Goal: Task Accomplishment & Management: Complete application form

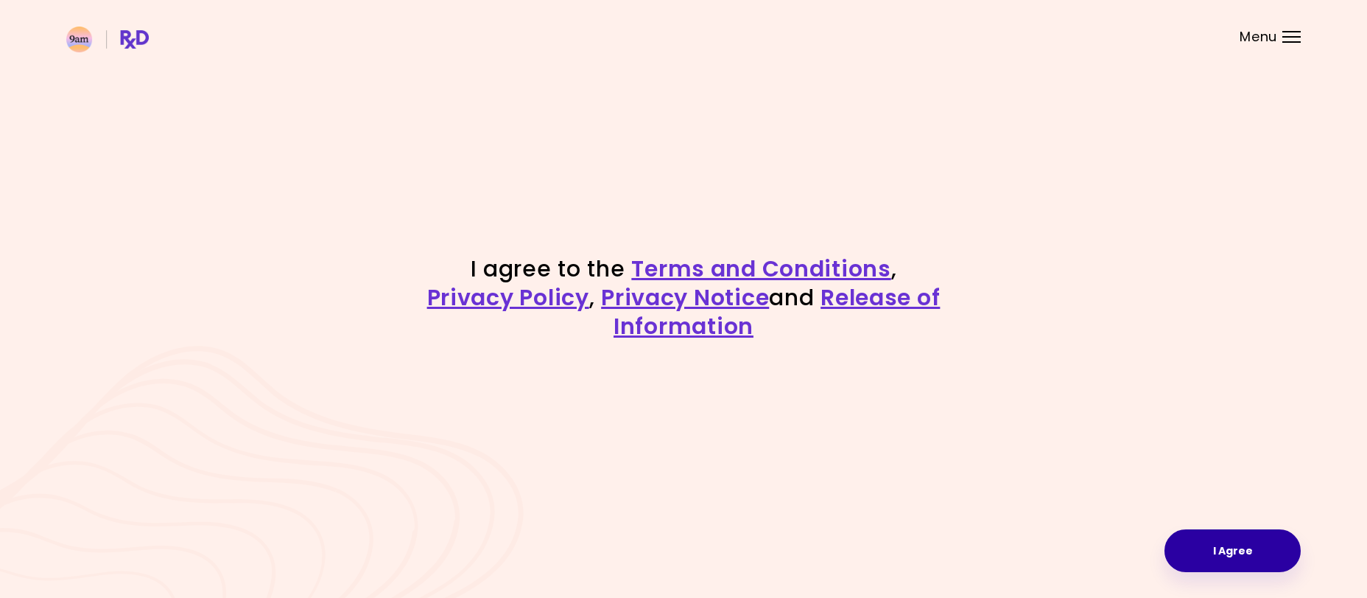
click at [1261, 553] on button "I Agree" at bounding box center [1233, 550] width 136 height 43
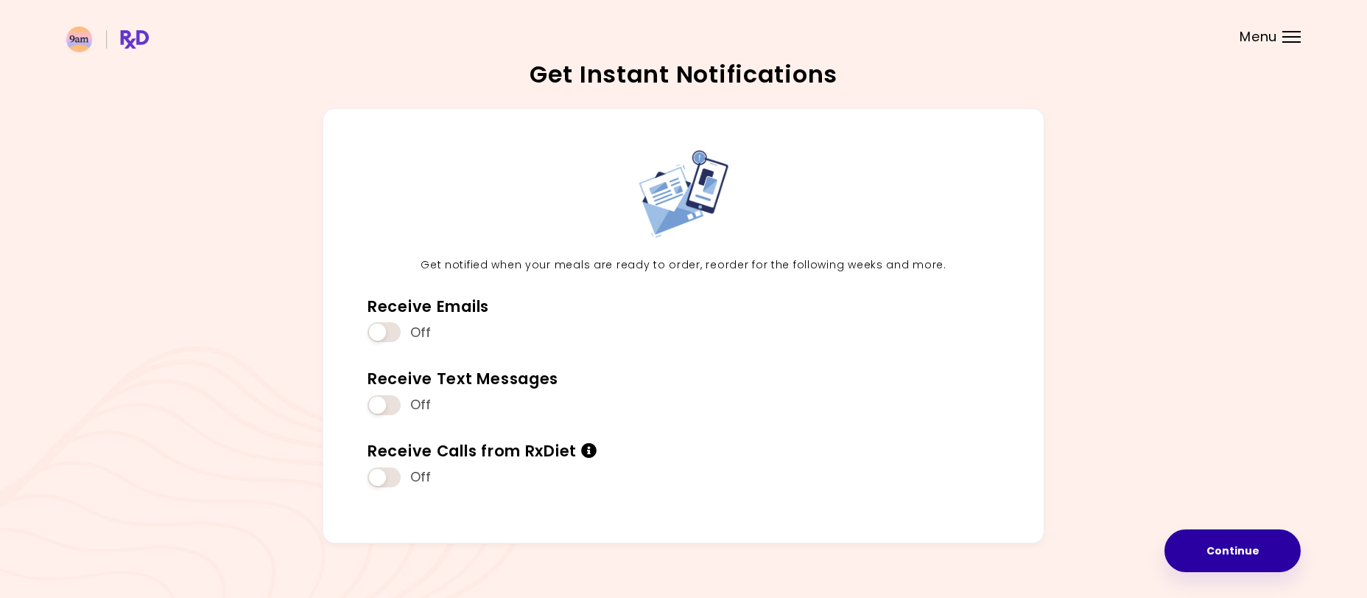
click at [1259, 556] on button "Continue" at bounding box center [1233, 550] width 136 height 43
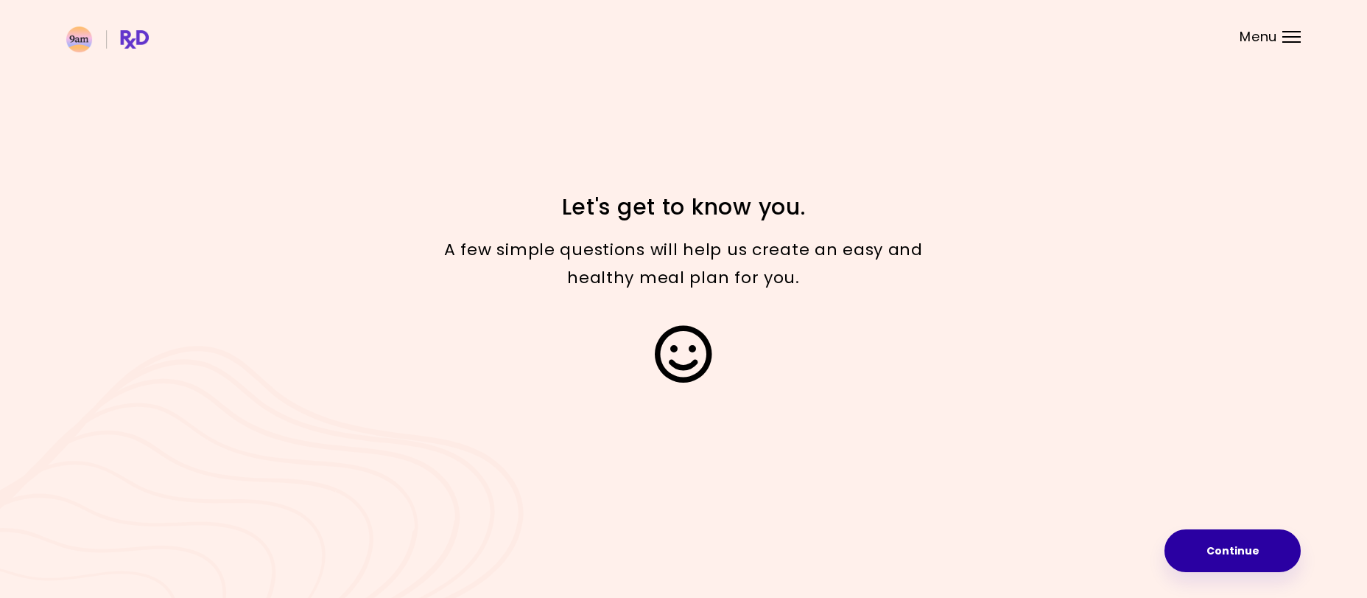
click at [1250, 556] on button "Continue" at bounding box center [1233, 550] width 136 height 43
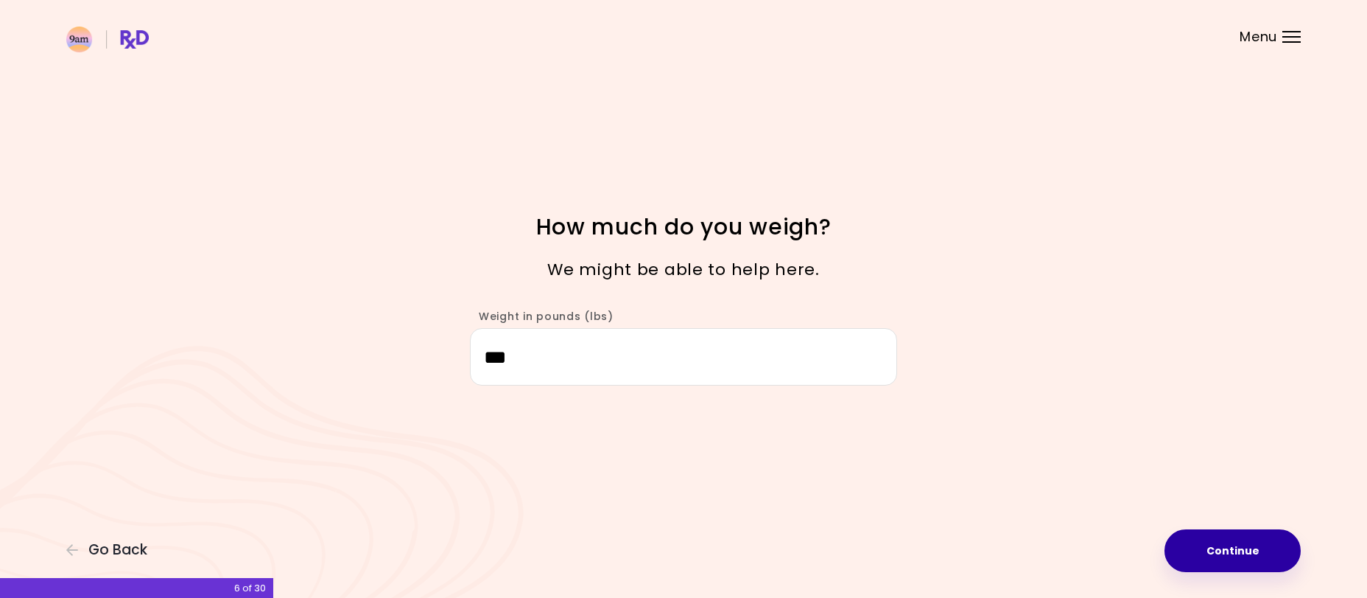
click at [1251, 556] on button "Continue" at bounding box center [1233, 550] width 136 height 43
select select "****"
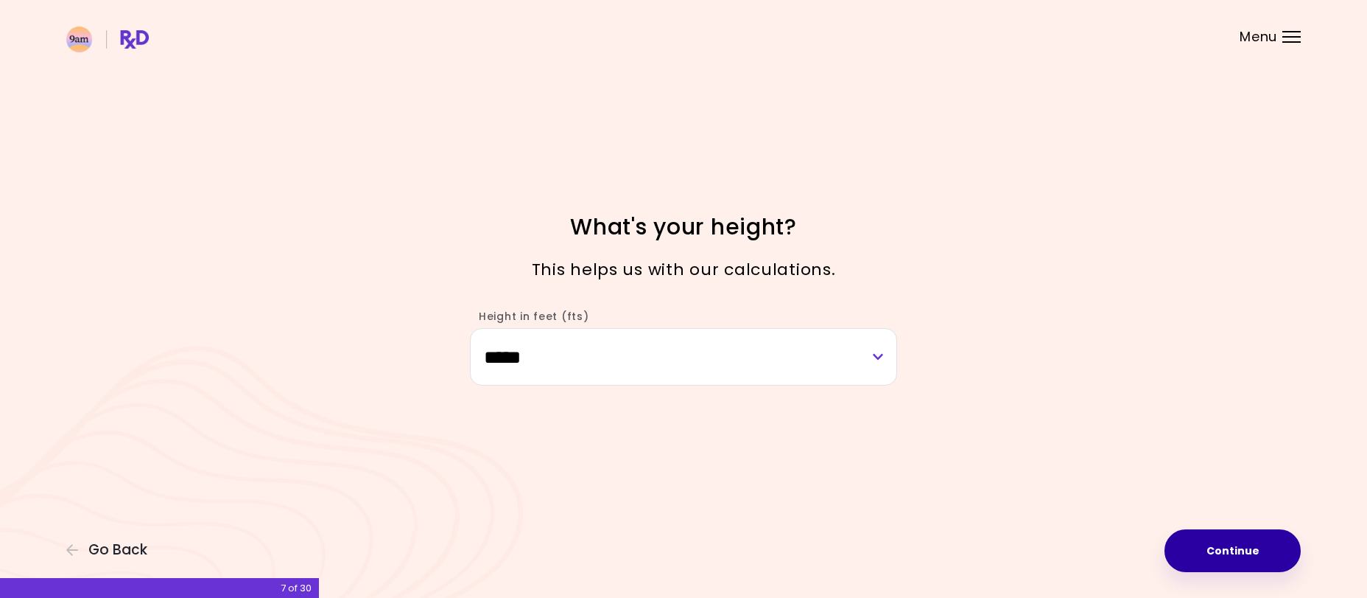
click at [1251, 556] on button "Continue" at bounding box center [1233, 550] width 136 height 43
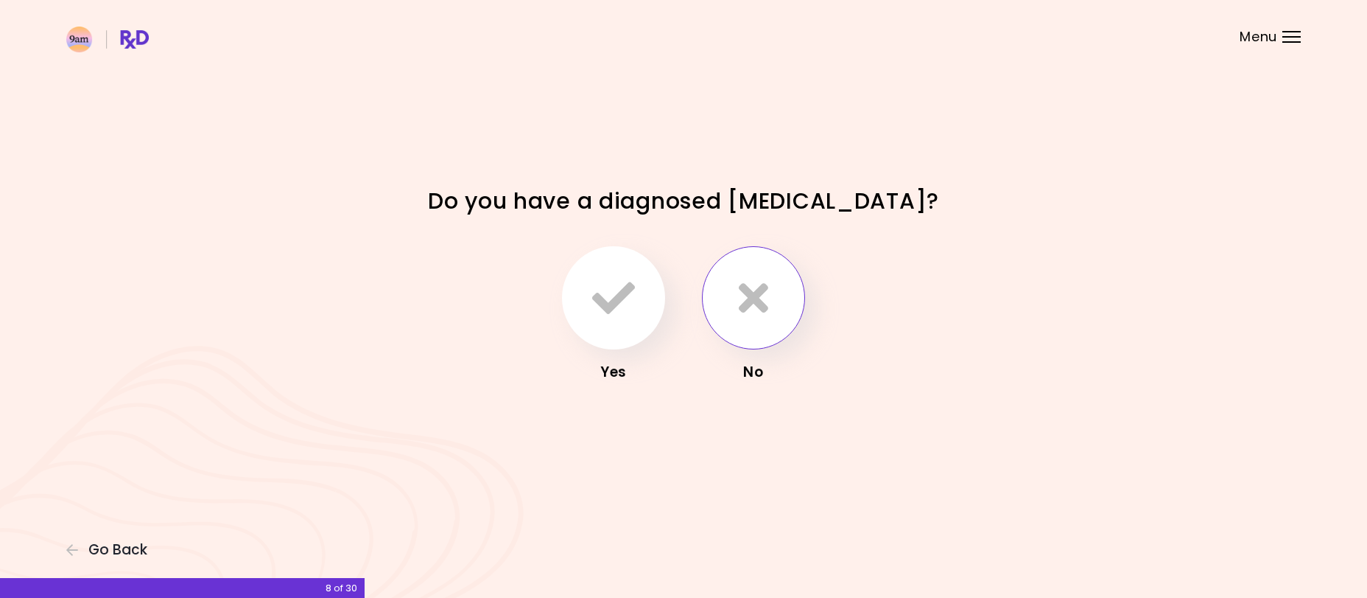
click at [763, 315] on icon "button" at bounding box center [753, 297] width 29 height 43
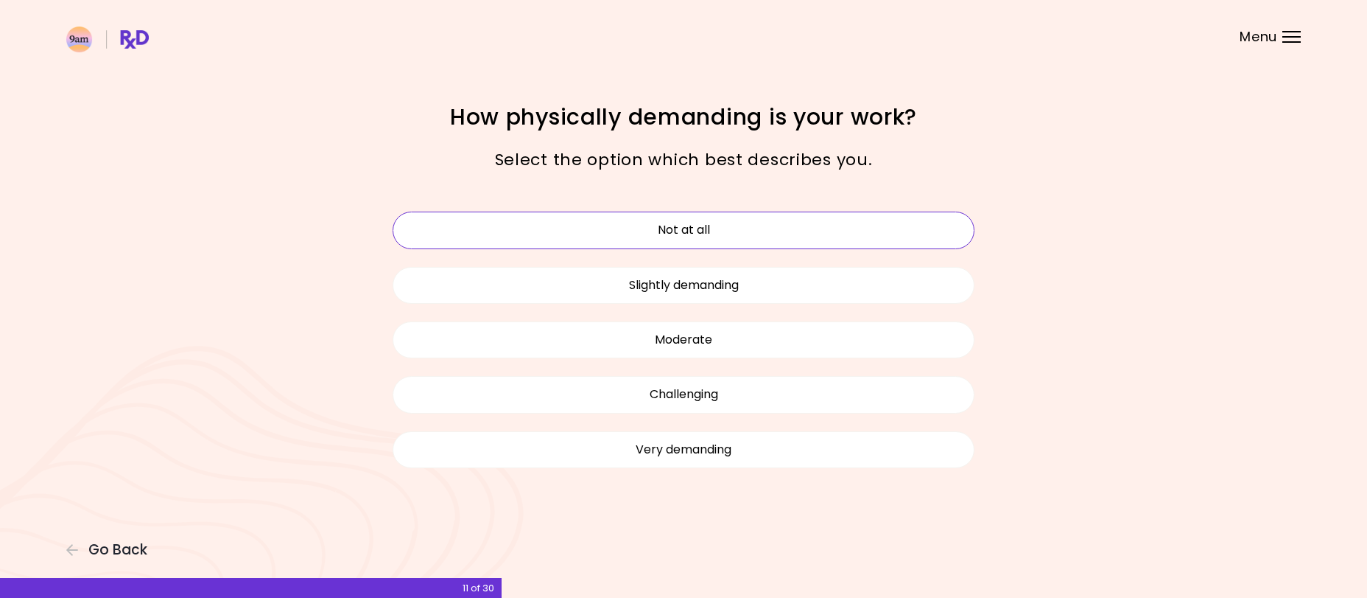
click at [741, 228] on button "Not at all" at bounding box center [684, 229] width 582 height 37
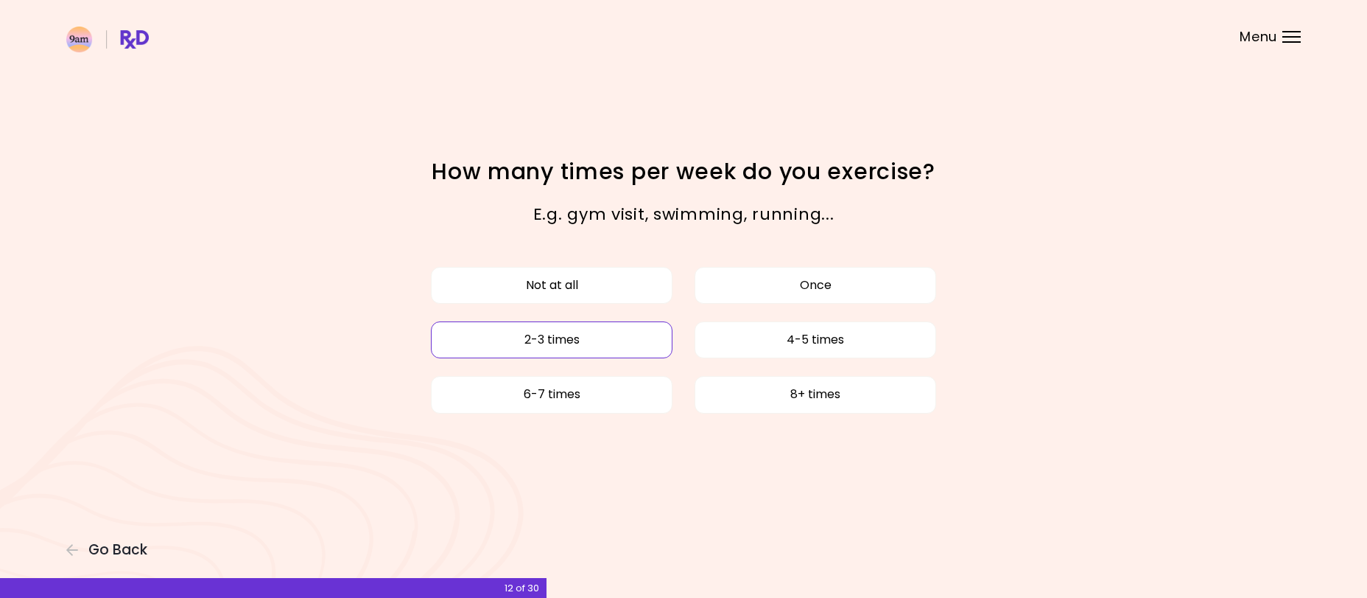
click at [600, 337] on button "2-3 times" at bounding box center [552, 339] width 242 height 37
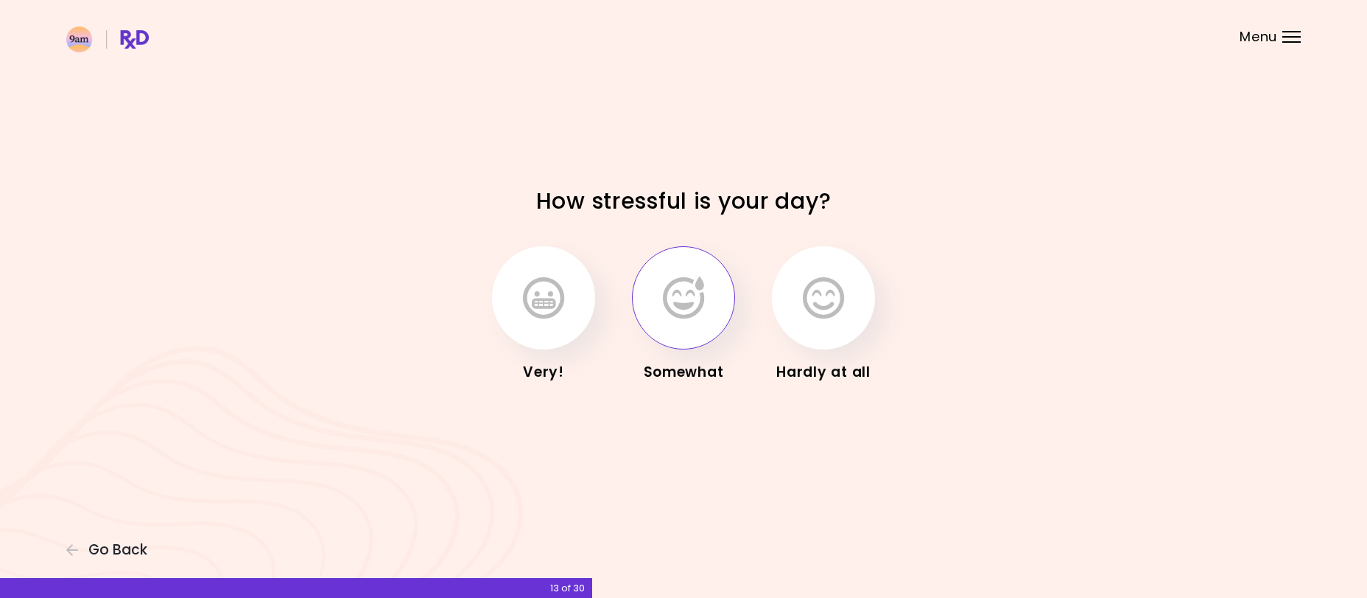
click at [716, 328] on button "button" at bounding box center [683, 297] width 103 height 103
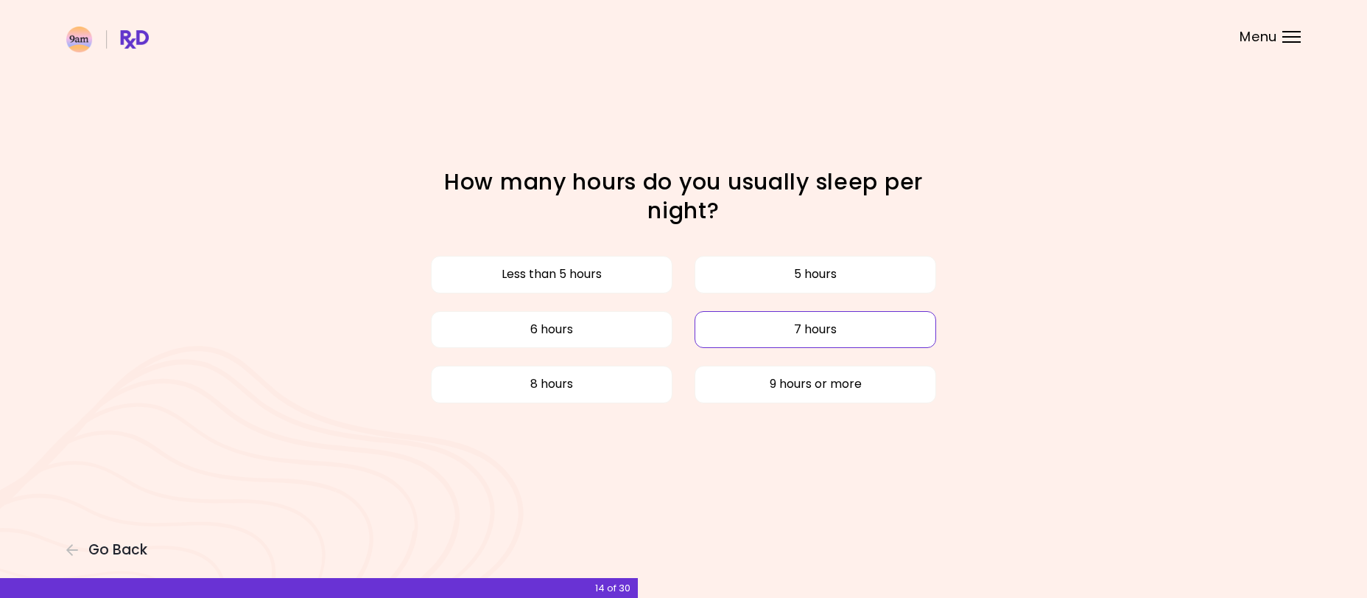
click at [777, 326] on button "7 hours" at bounding box center [816, 329] width 242 height 37
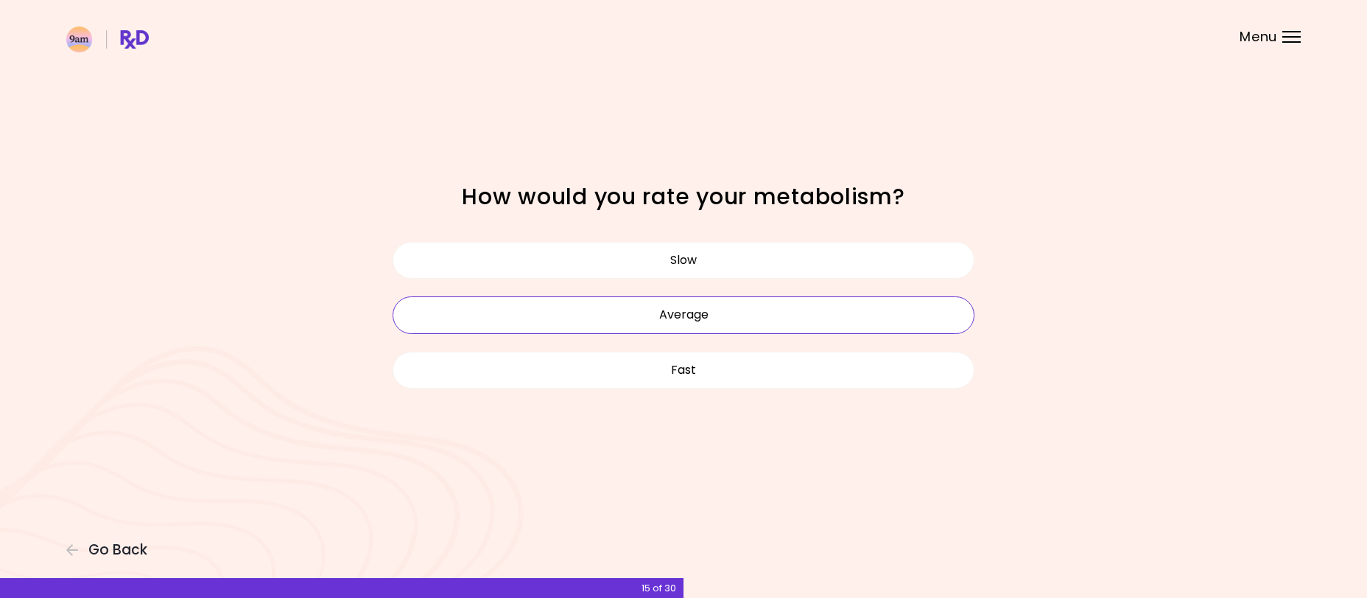
click at [773, 323] on button "Average" at bounding box center [684, 314] width 582 height 37
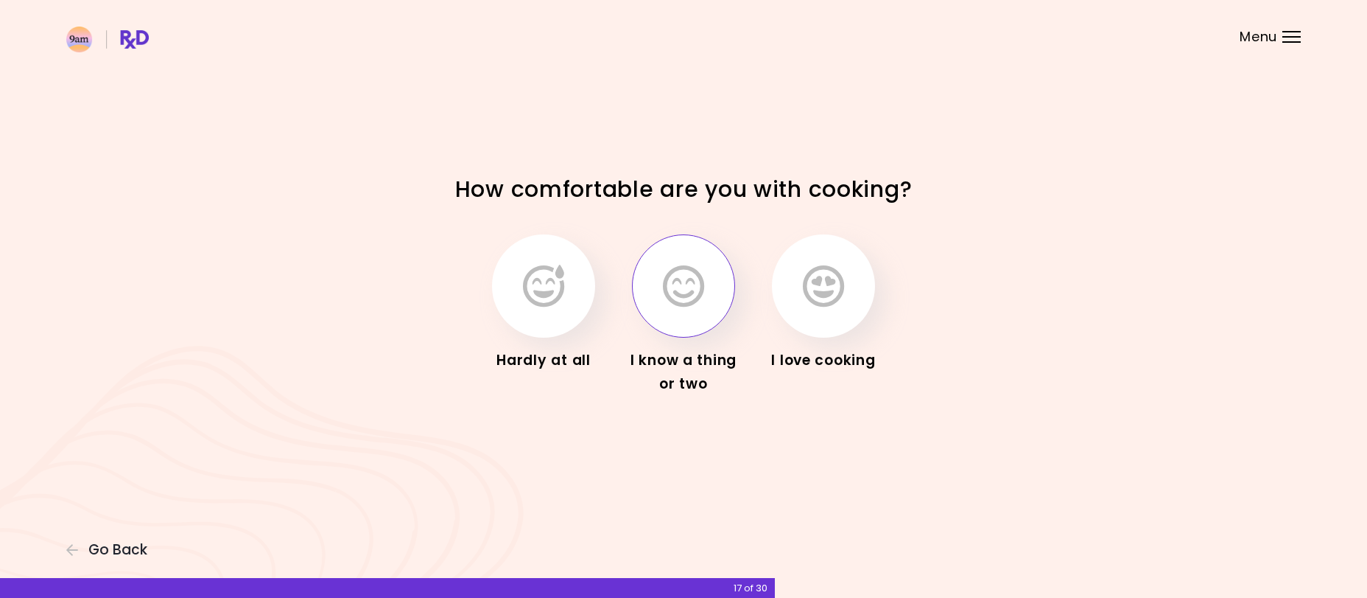
click at [696, 296] on icon "button" at bounding box center [683, 285] width 41 height 43
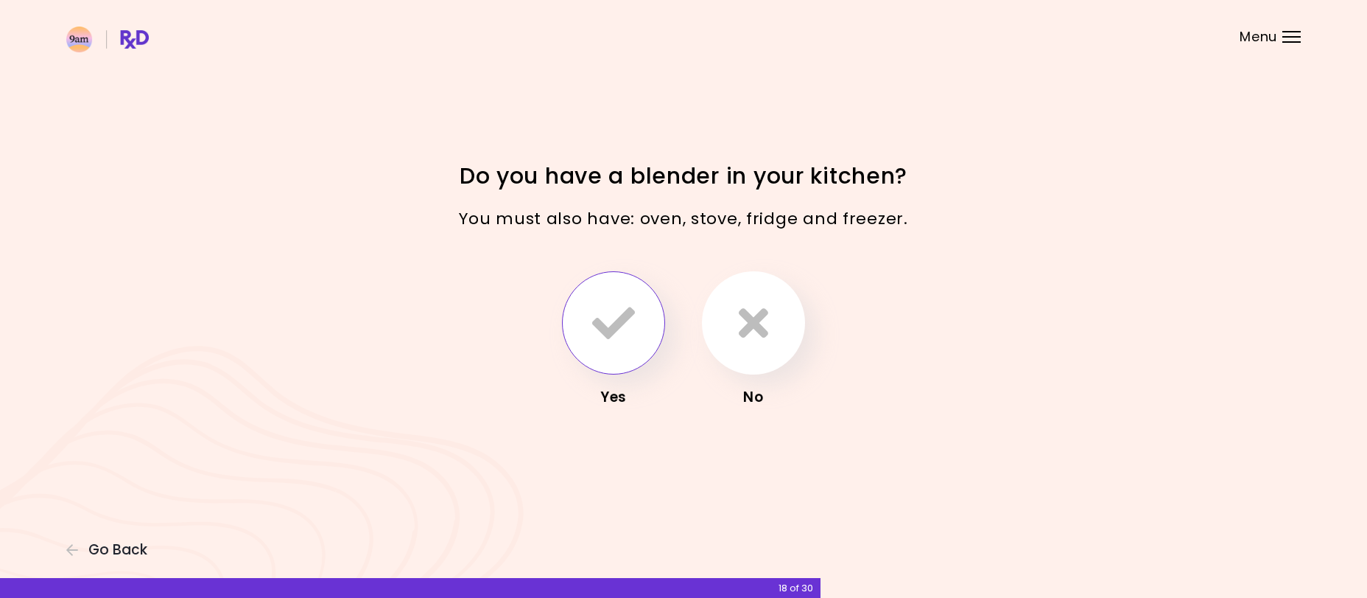
click at [622, 322] on icon "button" at bounding box center [613, 322] width 43 height 43
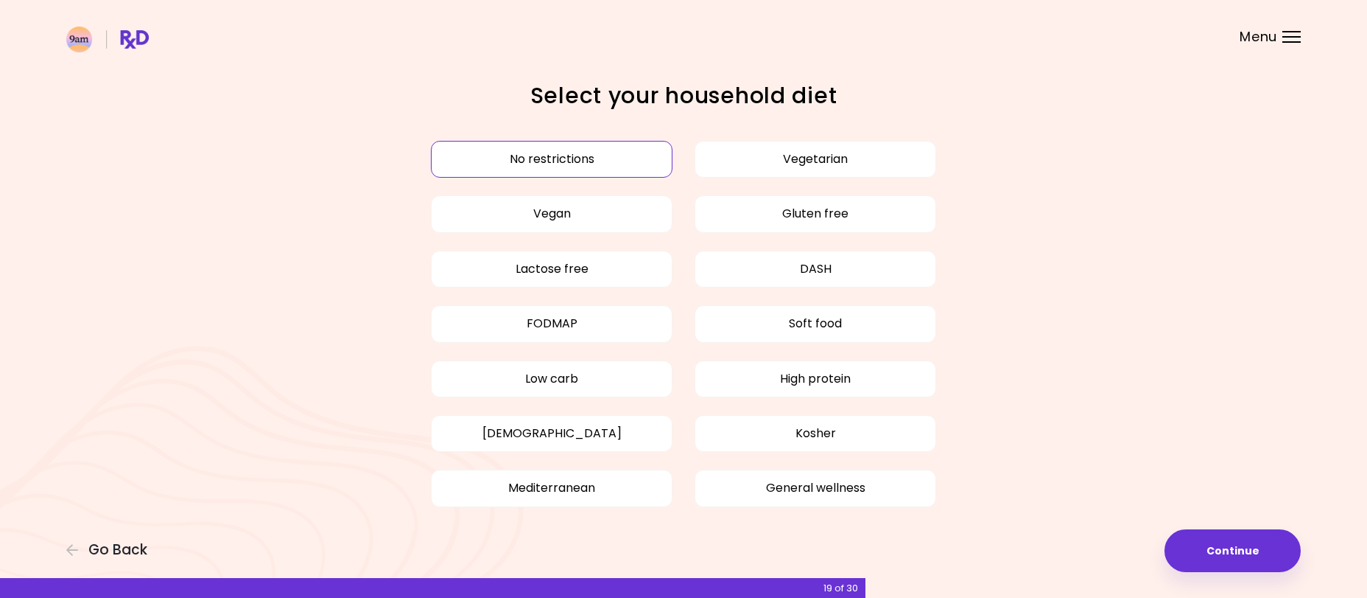
click at [598, 156] on button "No restrictions" at bounding box center [552, 159] width 242 height 37
click at [579, 159] on button "No restrictions" at bounding box center [552, 159] width 242 height 37
click at [1248, 554] on button "Continue" at bounding box center [1233, 550] width 136 height 43
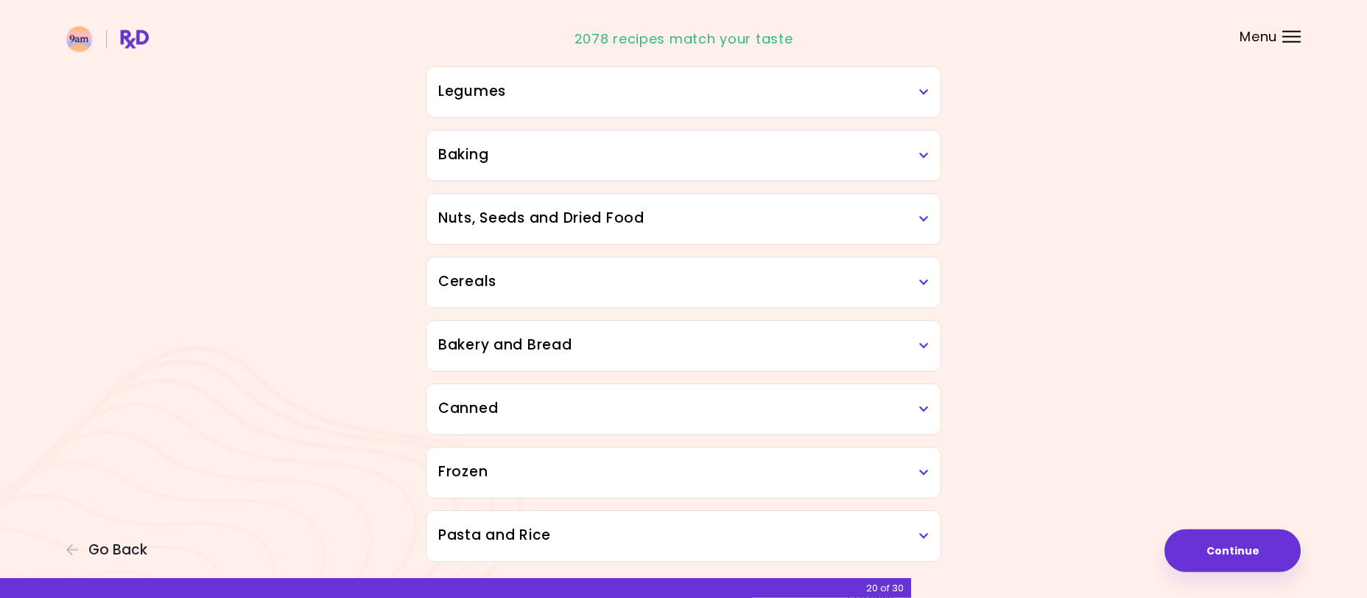
scroll to position [661, 0]
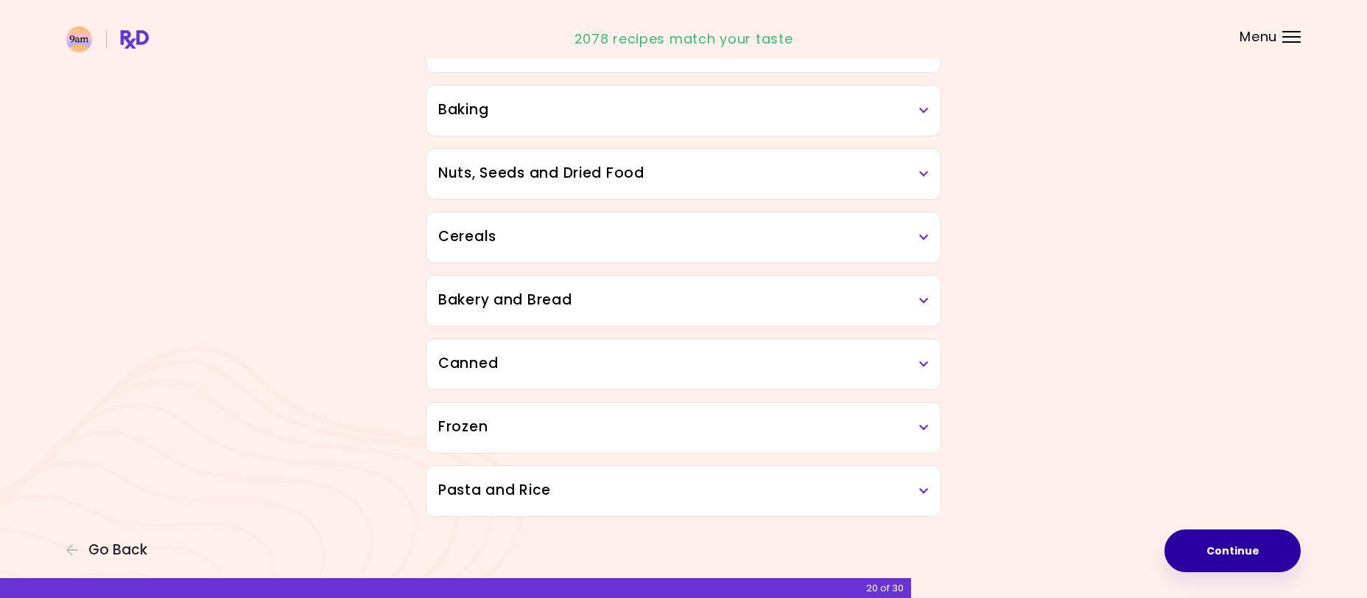
click at [1257, 546] on button "Continue" at bounding box center [1233, 550] width 136 height 43
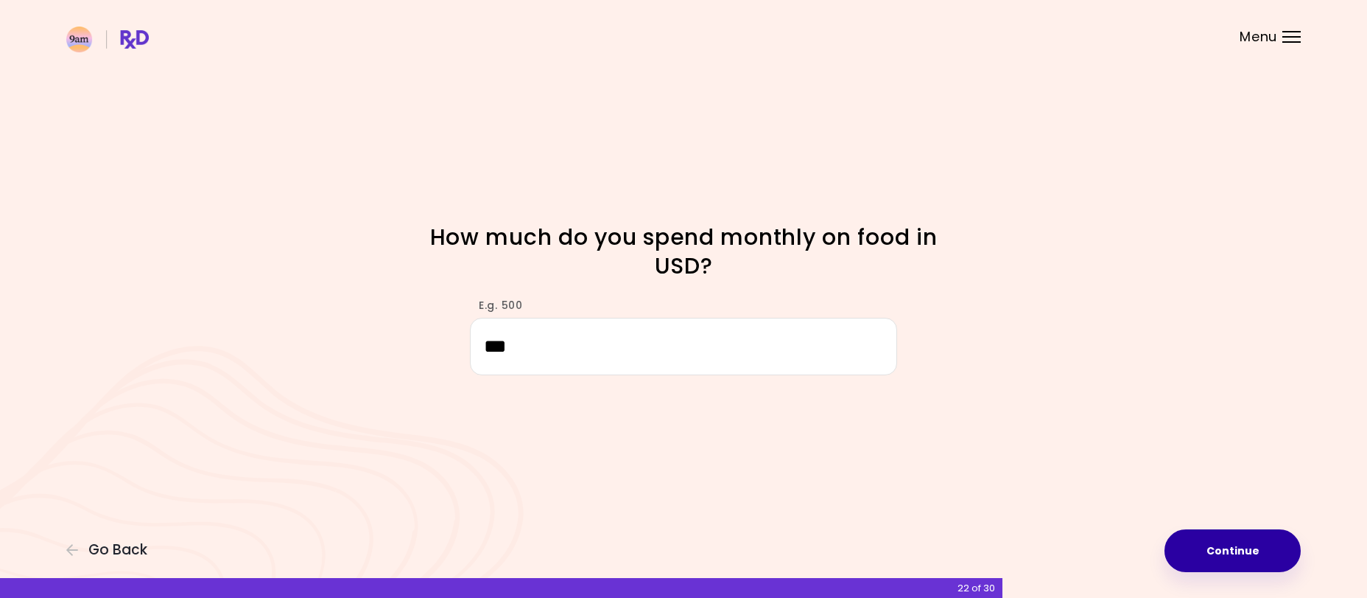
type input "***"
click at [1213, 550] on button "Continue" at bounding box center [1233, 550] width 136 height 43
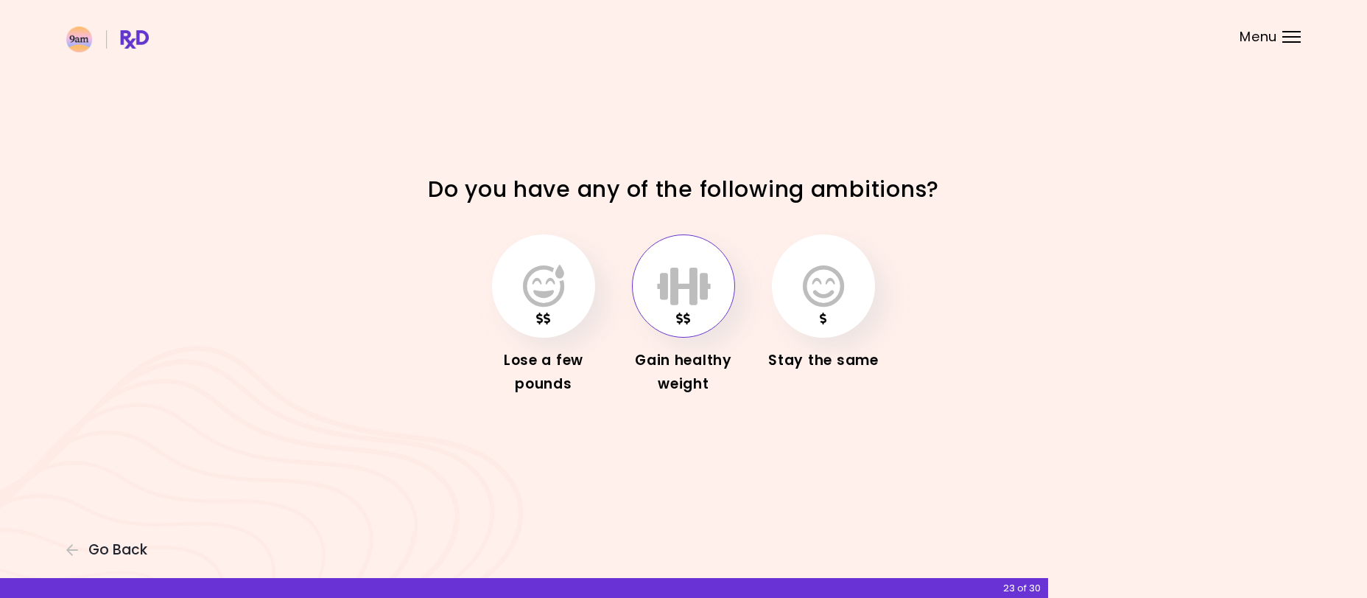
click at [696, 269] on icon "button" at bounding box center [684, 285] width 54 height 43
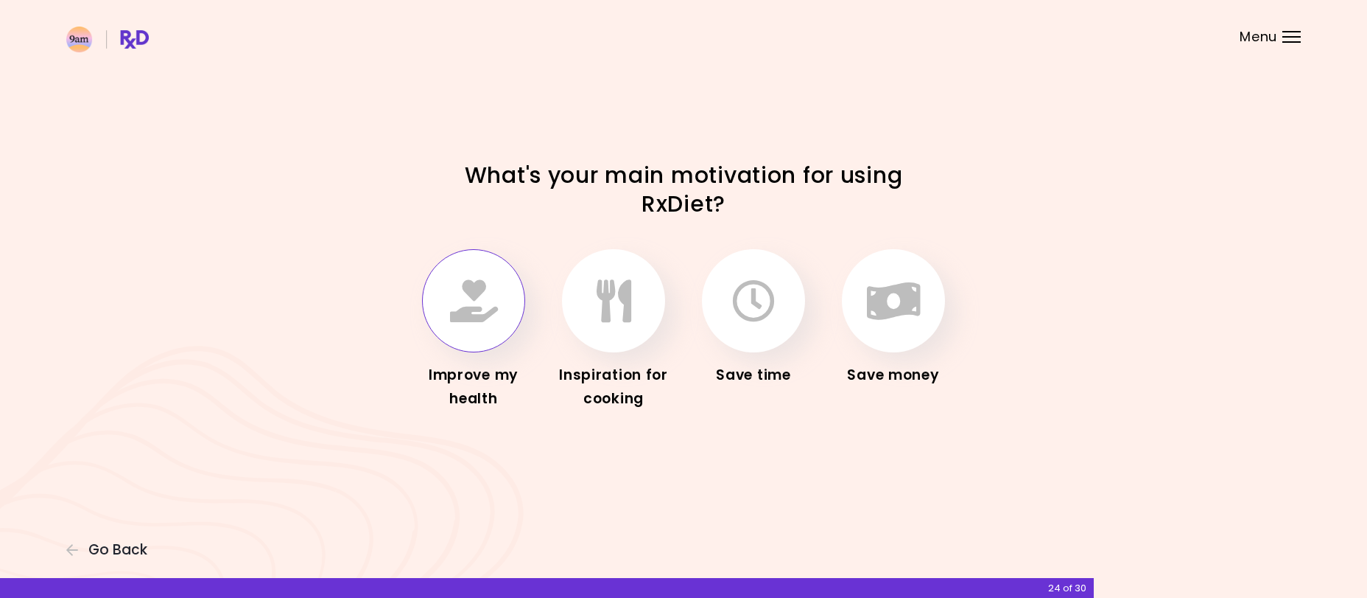
click at [463, 303] on icon "button" at bounding box center [474, 300] width 48 height 43
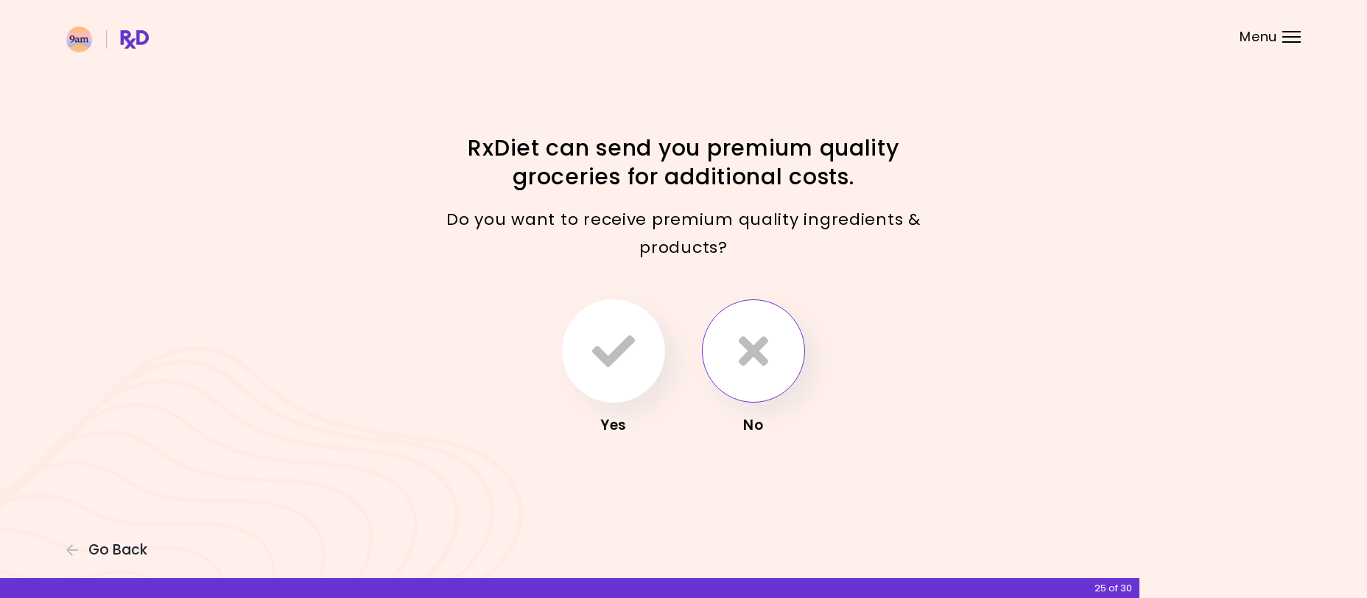
click at [765, 365] on icon "button" at bounding box center [753, 350] width 29 height 43
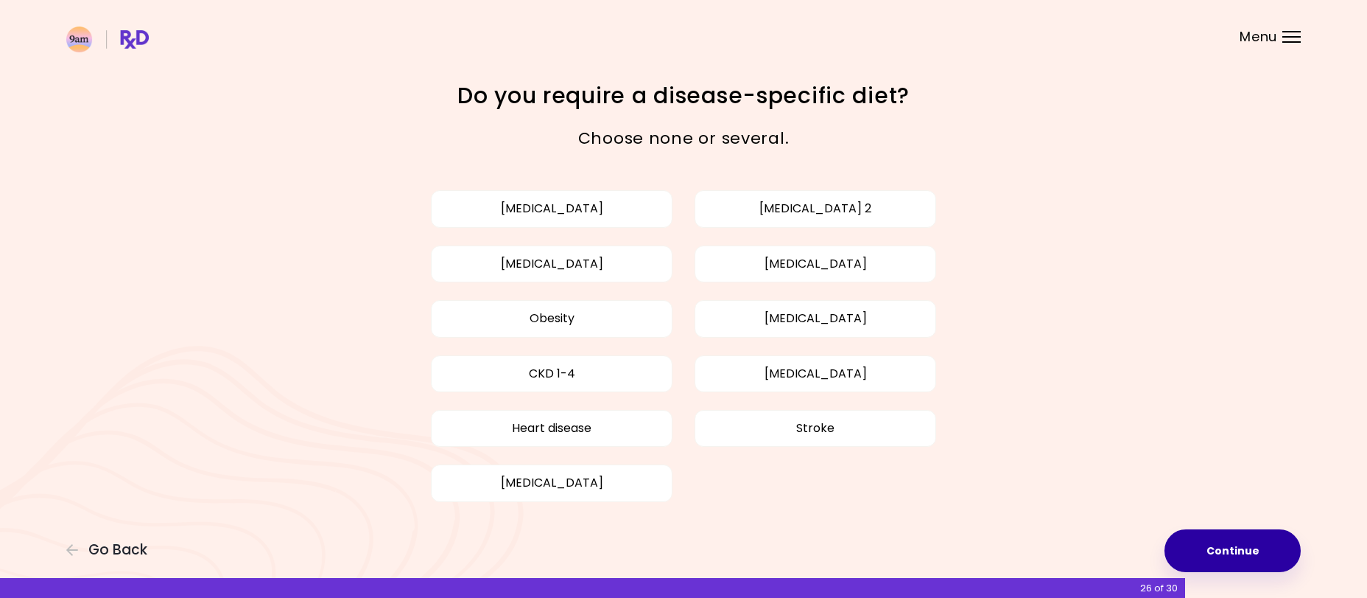
click at [1244, 552] on button "Continue" at bounding box center [1233, 550] width 136 height 43
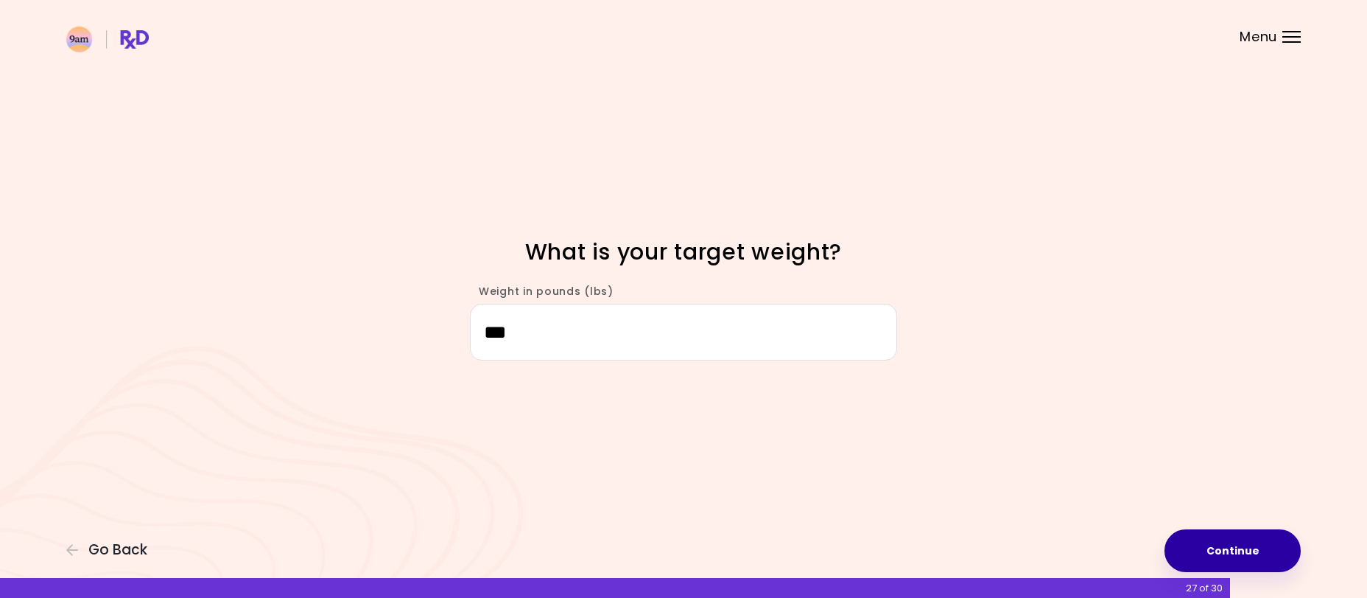
type input "***"
click at [1255, 556] on button "Continue" at bounding box center [1233, 550] width 136 height 43
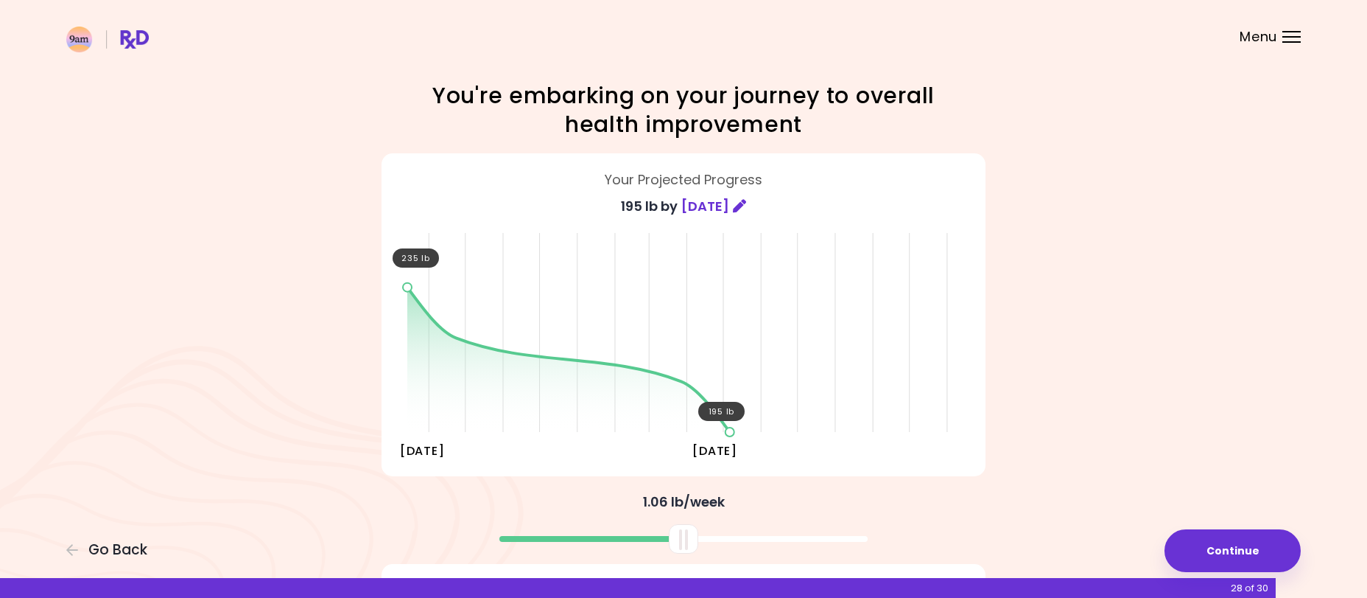
click at [1272, 578] on div "28 of 30" at bounding box center [638, 588] width 1276 height 20
click at [1278, 556] on button "Continue" at bounding box center [1233, 550] width 136 height 43
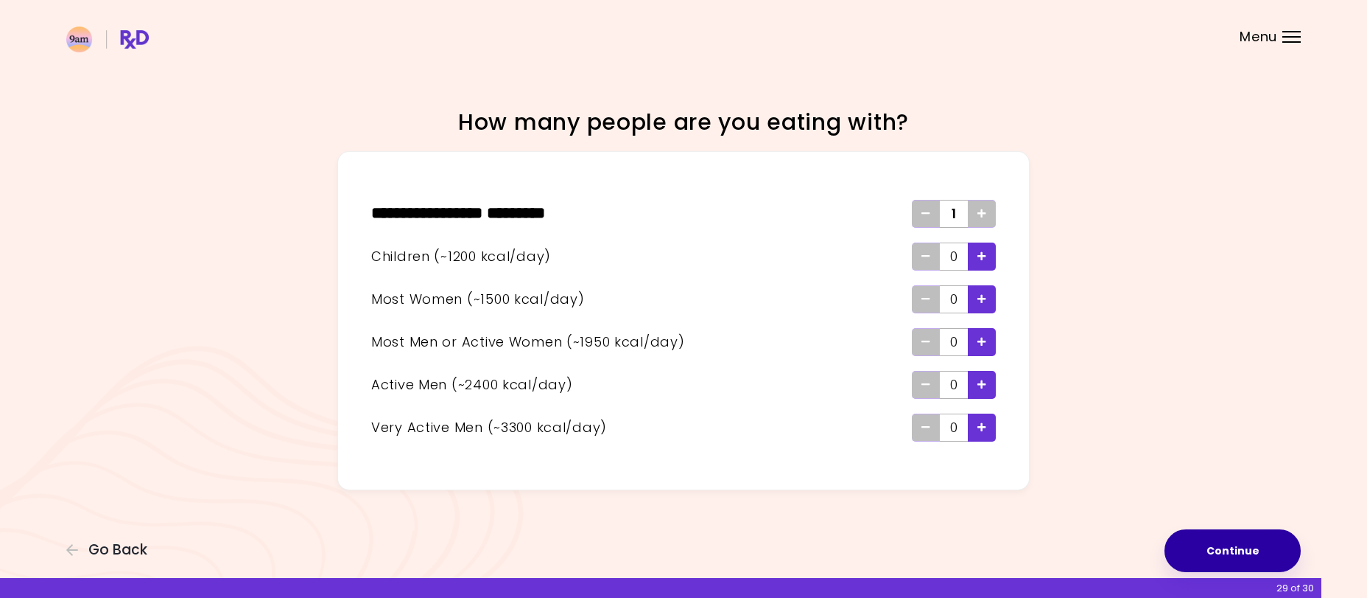
click at [1223, 551] on button "Continue" at bounding box center [1233, 550] width 136 height 43
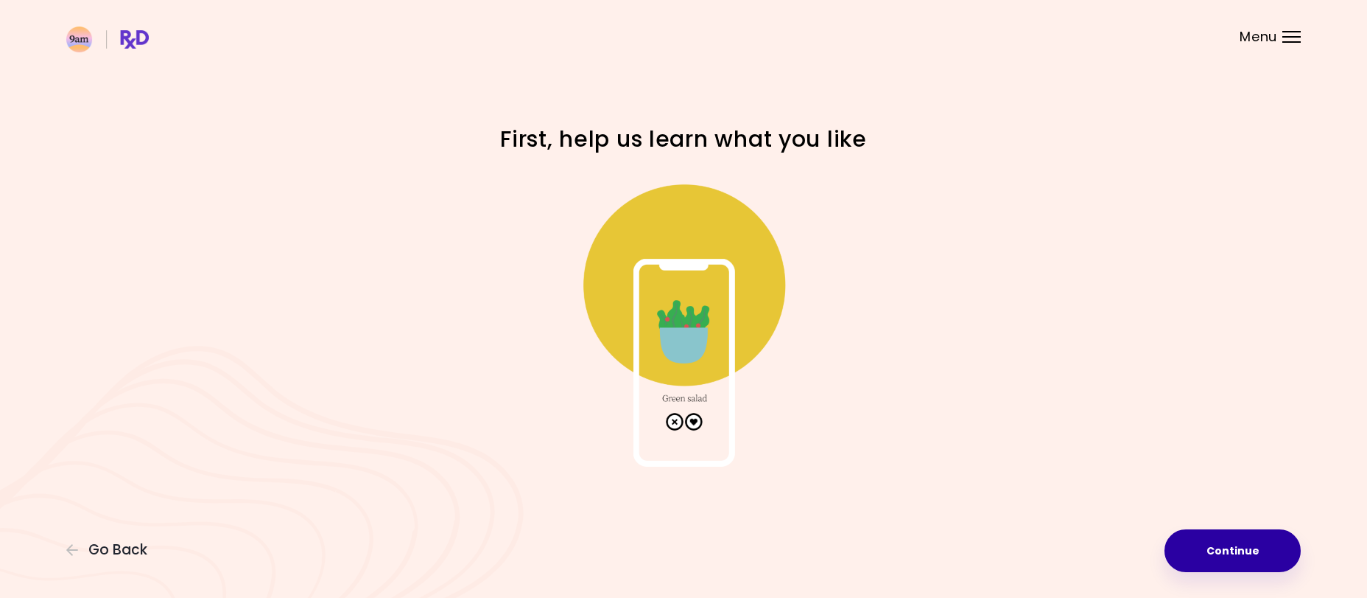
click at [1227, 546] on button "Continue" at bounding box center [1233, 550] width 136 height 43
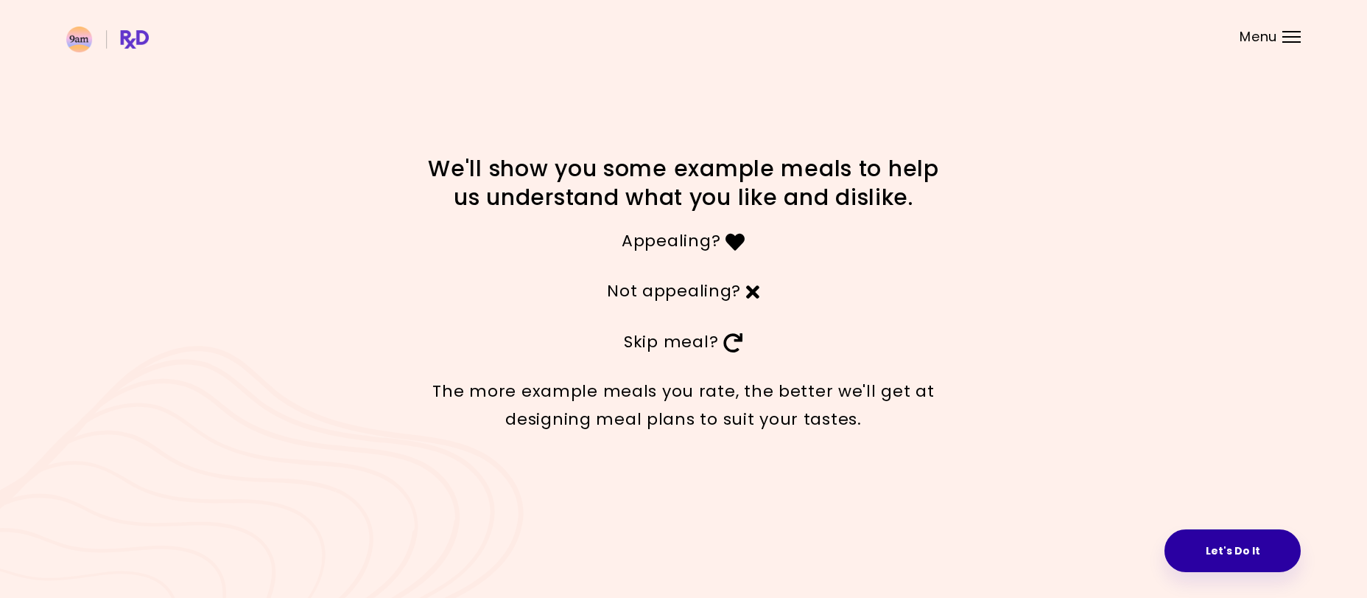
click at [1252, 542] on button "Let's Do It" at bounding box center [1233, 550] width 136 height 43
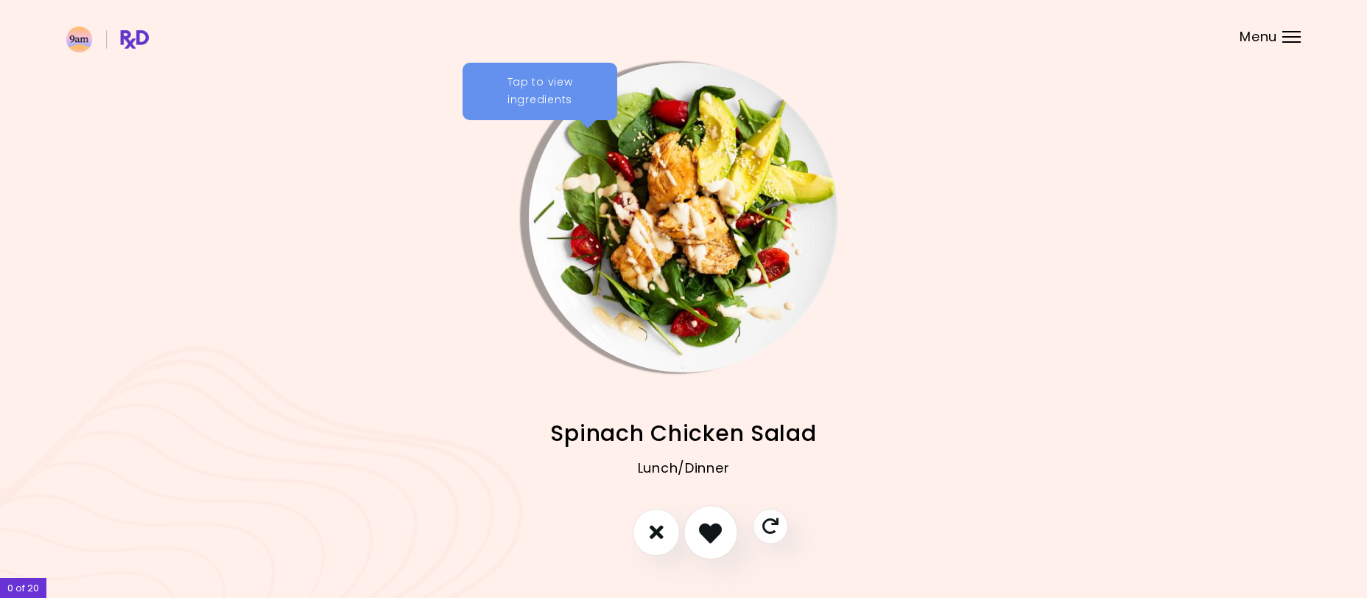
click at [721, 533] on icon "I like this recipe" at bounding box center [710, 531] width 23 height 23
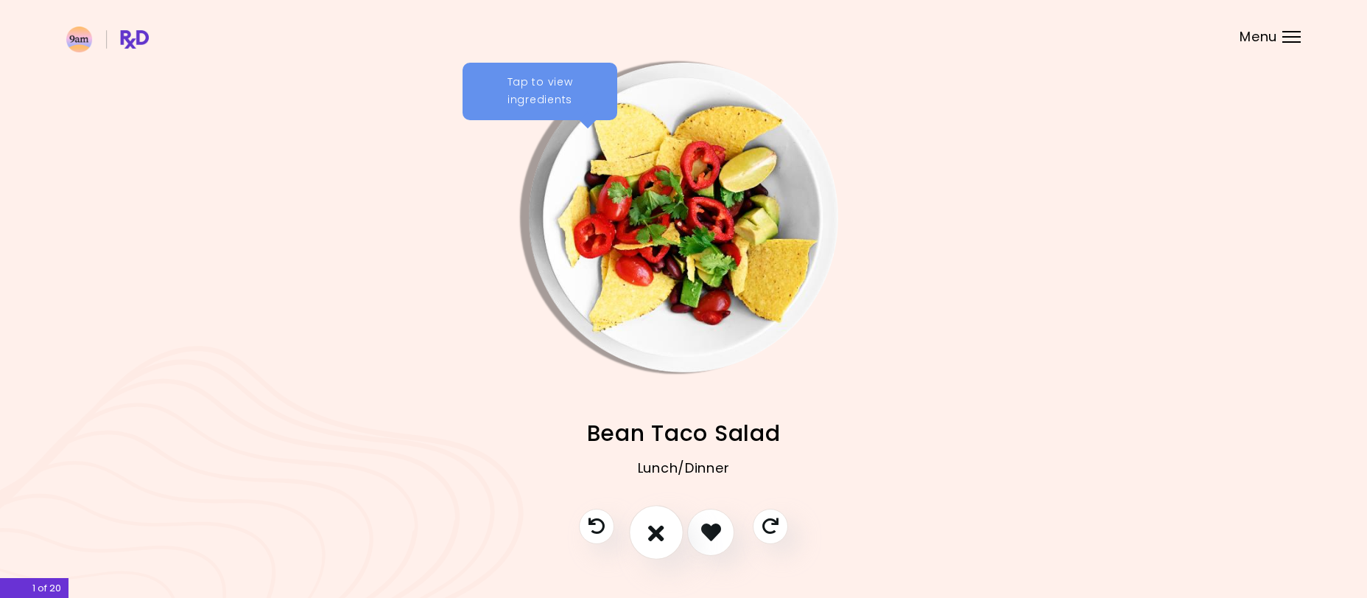
click at [669, 531] on button "I don't like this recipe" at bounding box center [656, 532] width 55 height 55
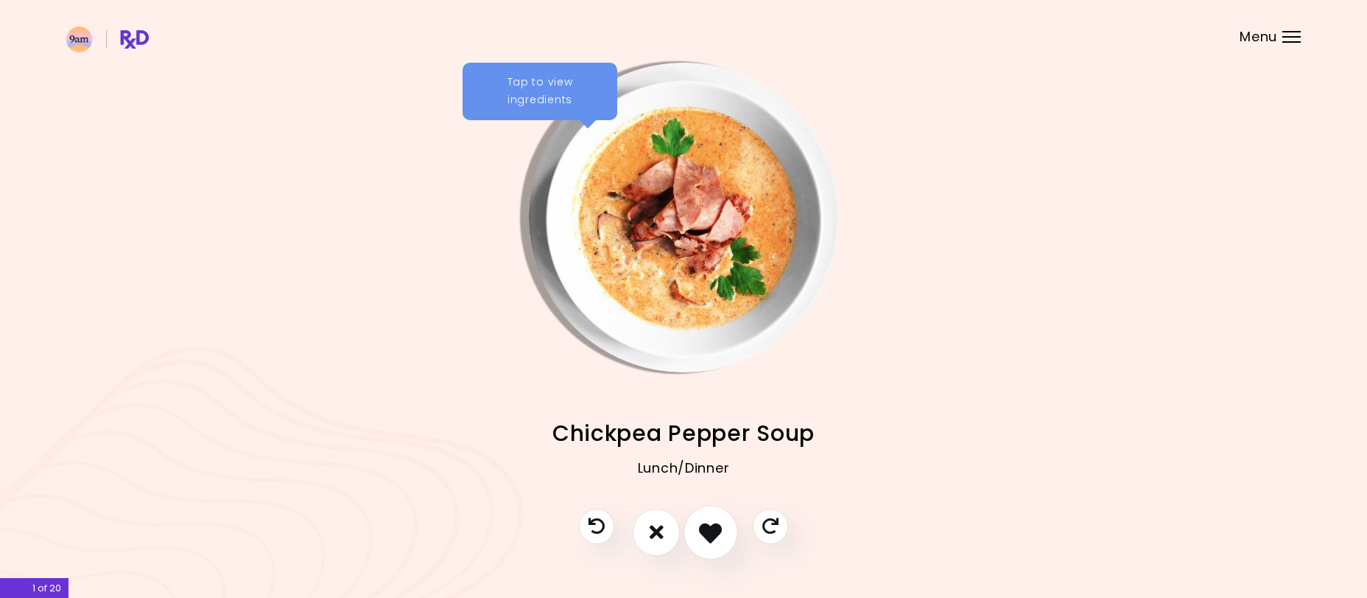
click at [712, 533] on icon "I like this recipe" at bounding box center [710, 531] width 23 height 23
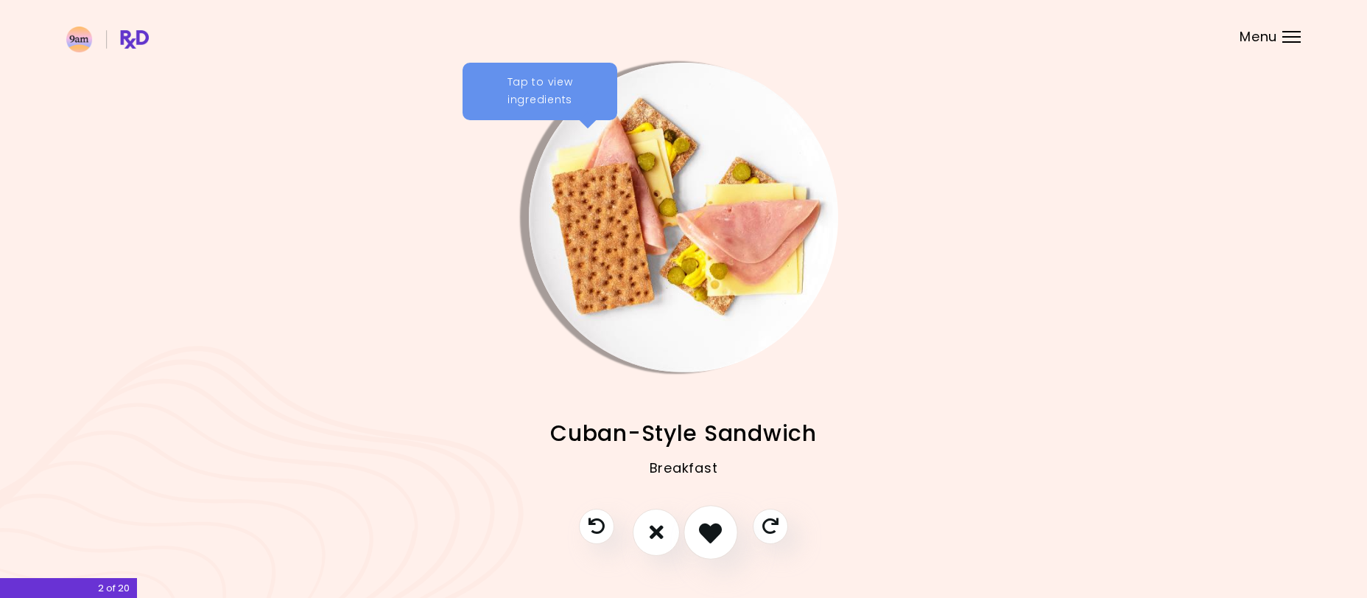
click at [712, 533] on icon "I like this recipe" at bounding box center [710, 531] width 23 height 23
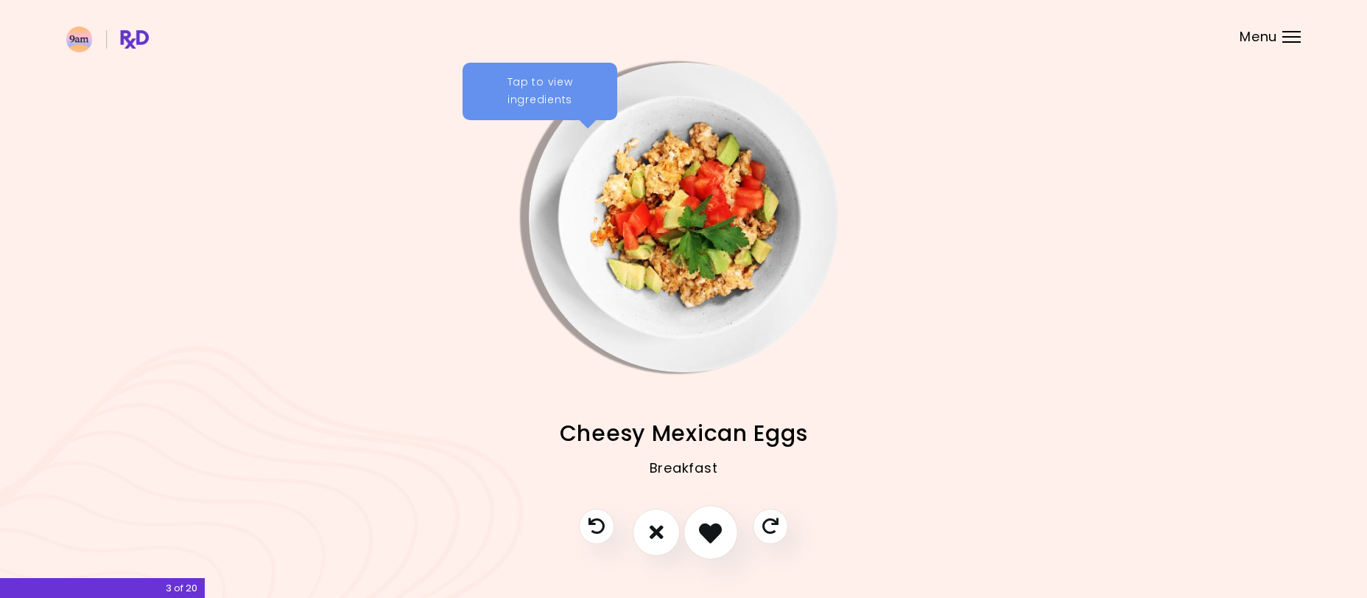
click at [712, 533] on icon "I like this recipe" at bounding box center [710, 531] width 23 height 23
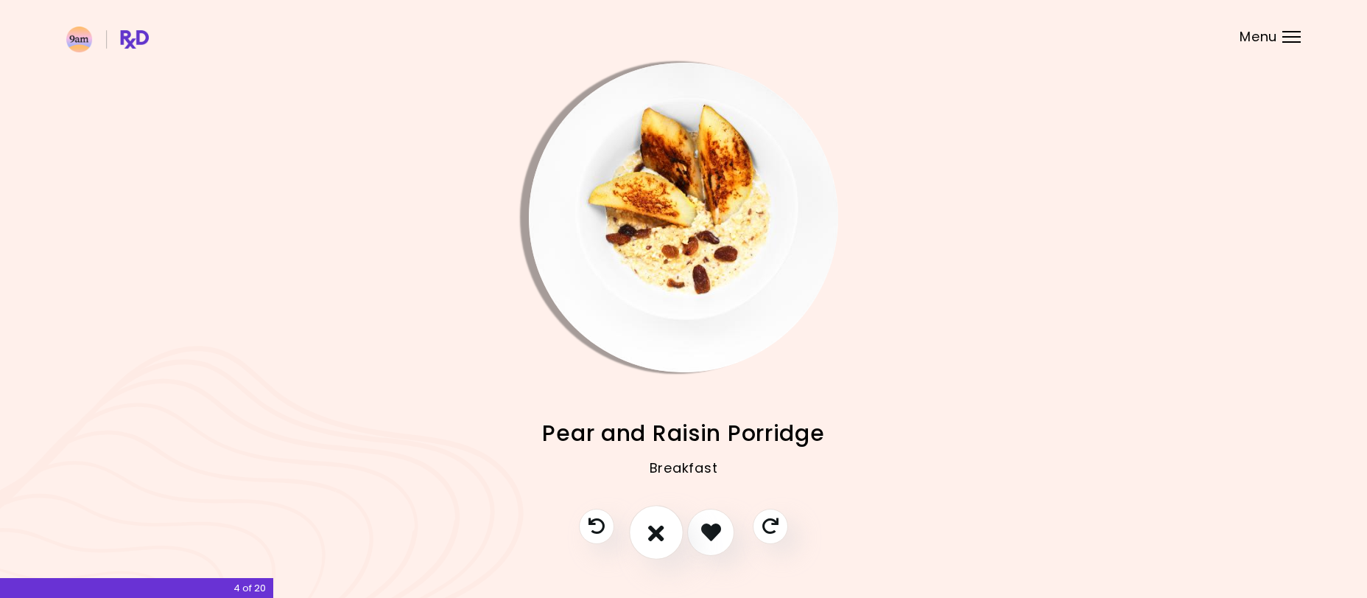
click at [667, 533] on button "I don't like this recipe" at bounding box center [656, 532] width 55 height 55
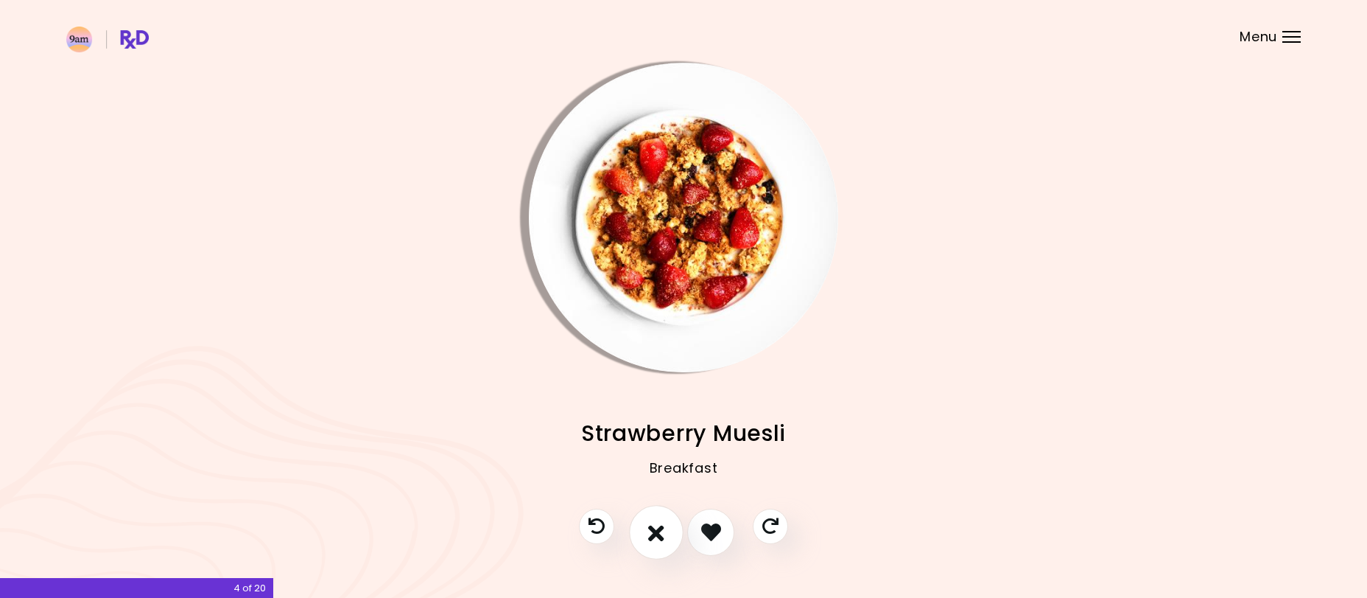
click at [667, 533] on button "I don't like this recipe" at bounding box center [656, 532] width 55 height 55
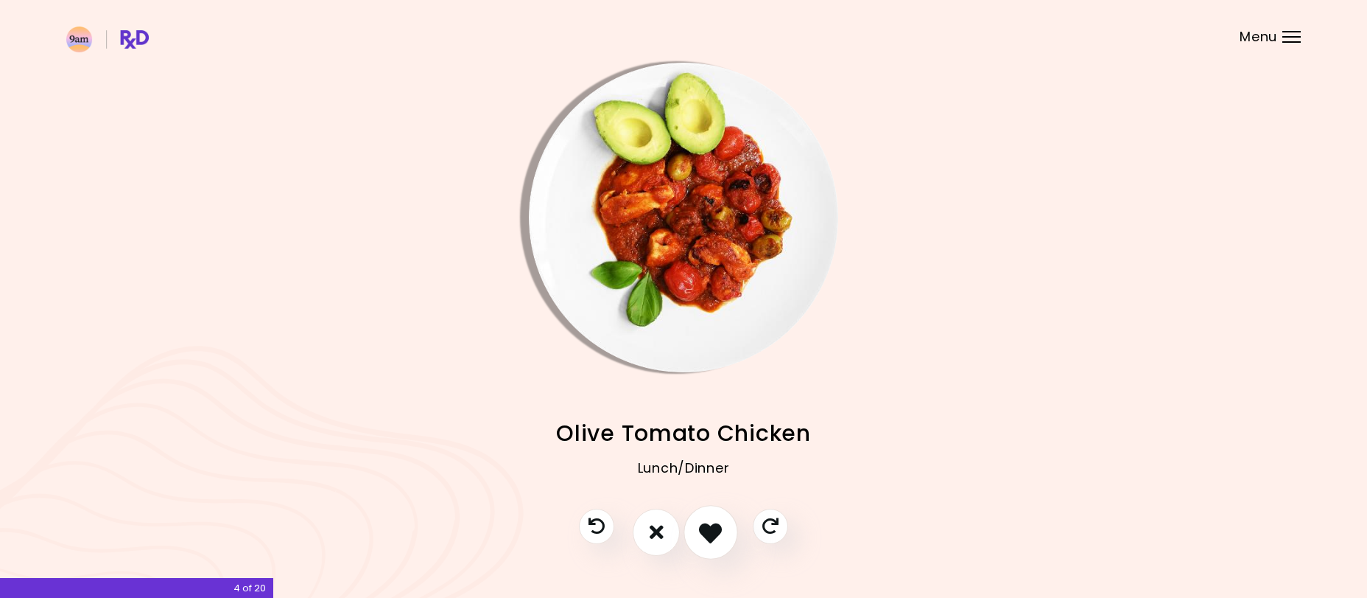
click at [714, 537] on icon "I like this recipe" at bounding box center [710, 531] width 23 height 23
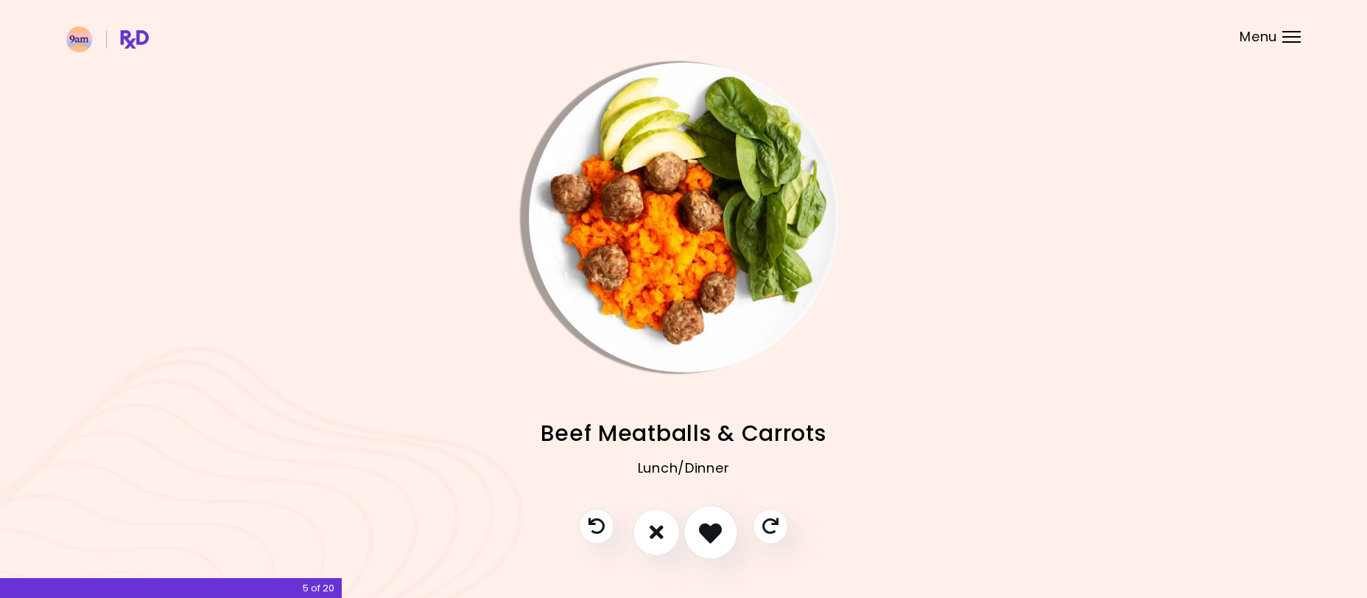
click at [714, 537] on icon "I like this recipe" at bounding box center [710, 531] width 23 height 23
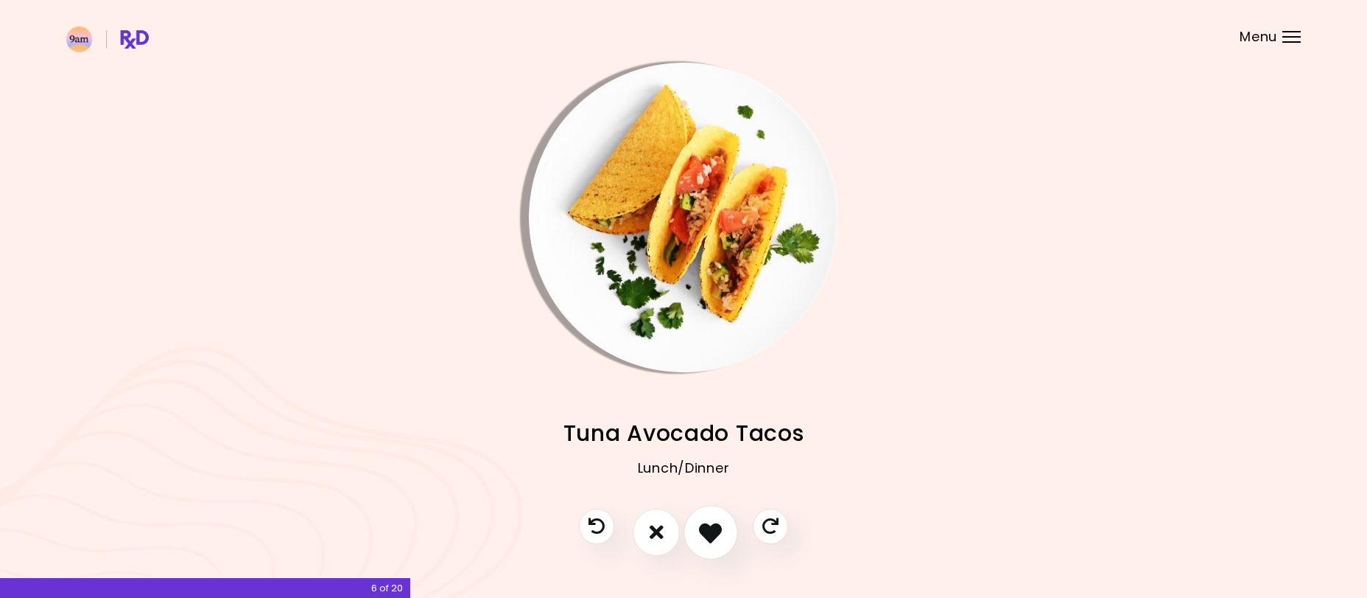
click at [717, 533] on icon "I like this recipe" at bounding box center [710, 531] width 23 height 23
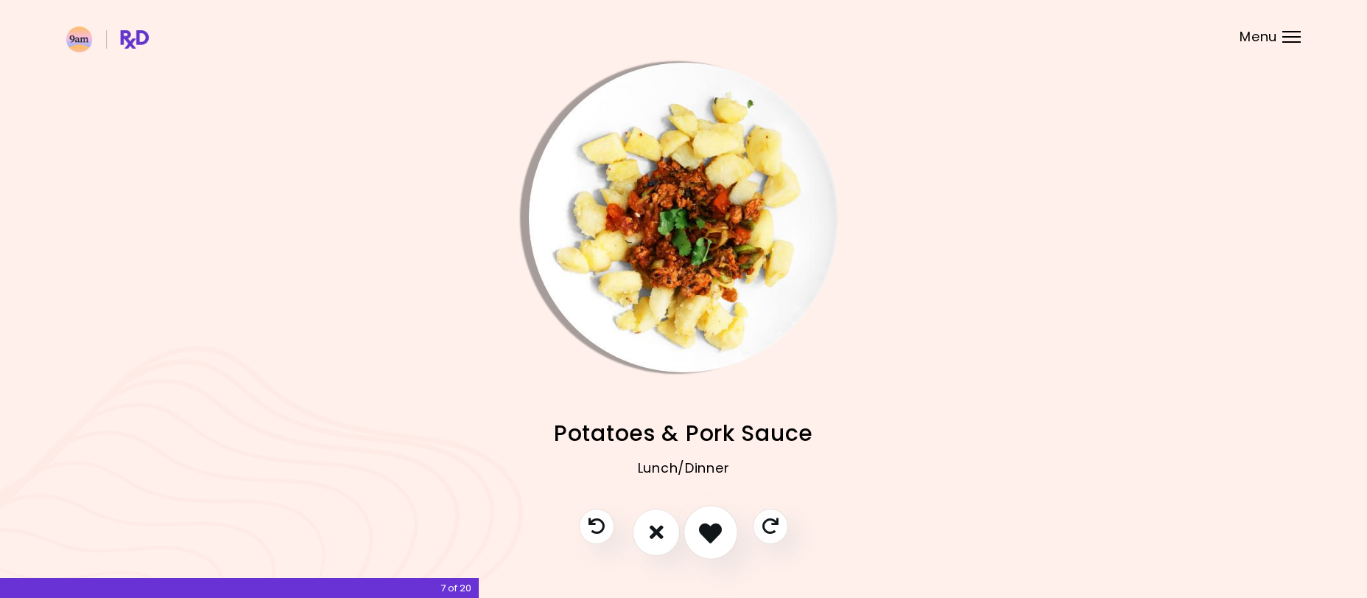
click at [717, 533] on icon "I like this recipe" at bounding box center [710, 531] width 23 height 23
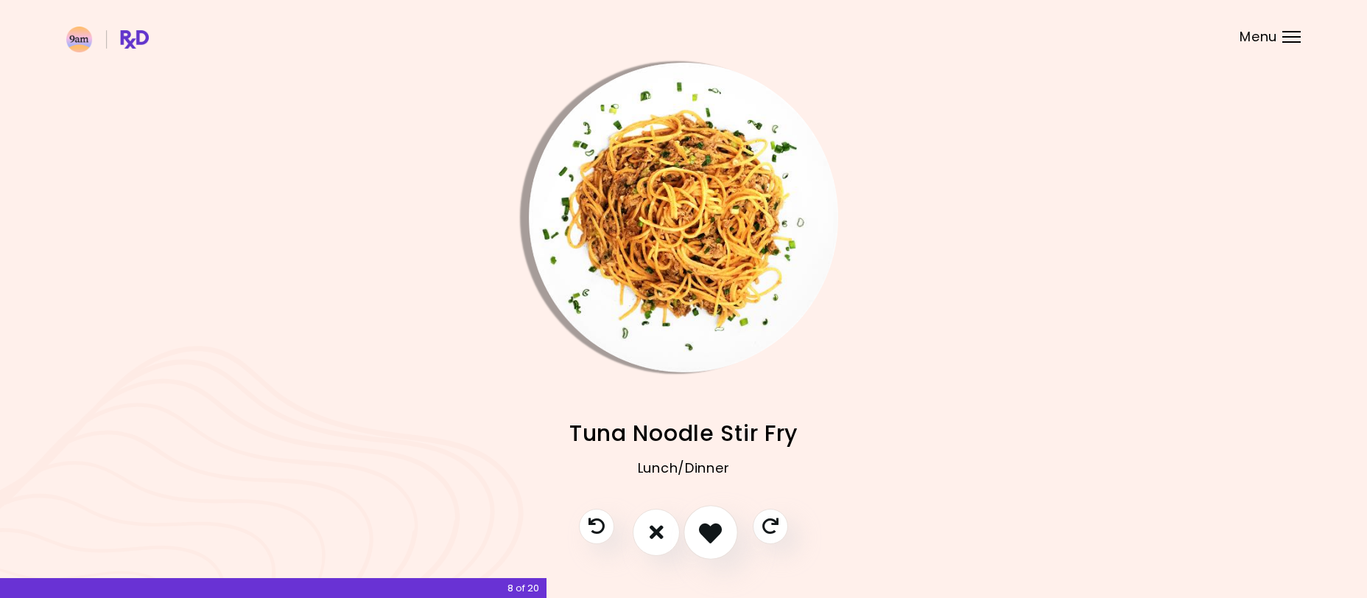
click at [717, 533] on icon "I like this recipe" at bounding box center [710, 531] width 23 height 23
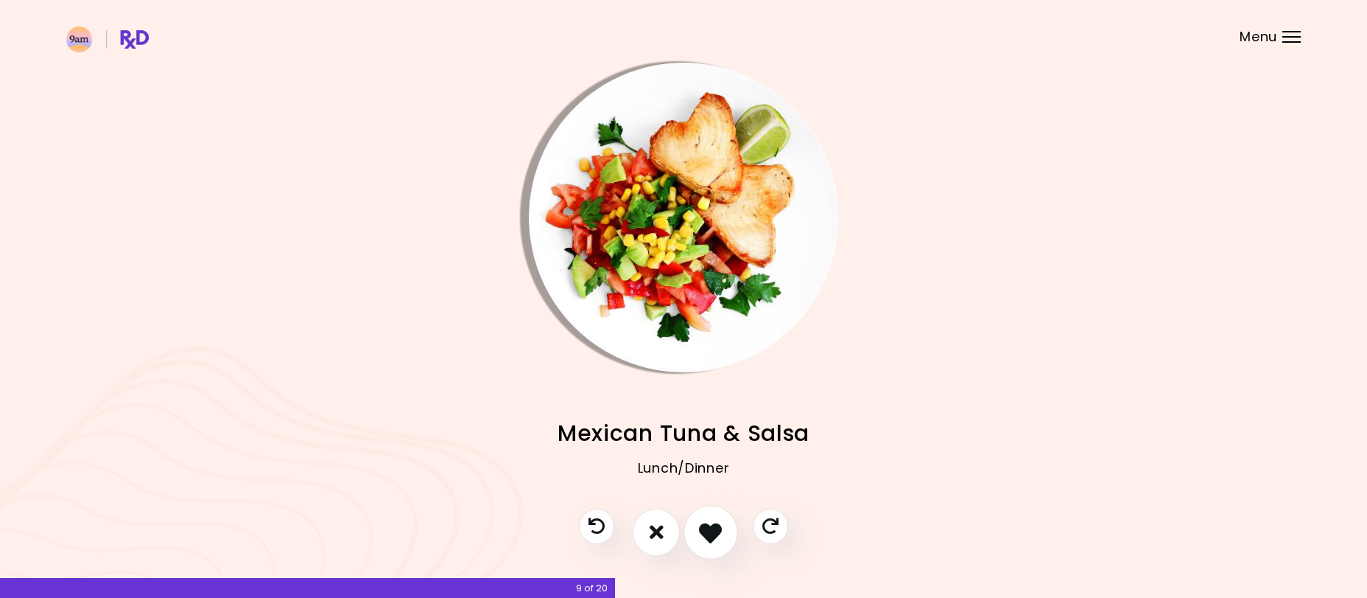
click at [717, 533] on icon "I like this recipe" at bounding box center [710, 531] width 23 height 23
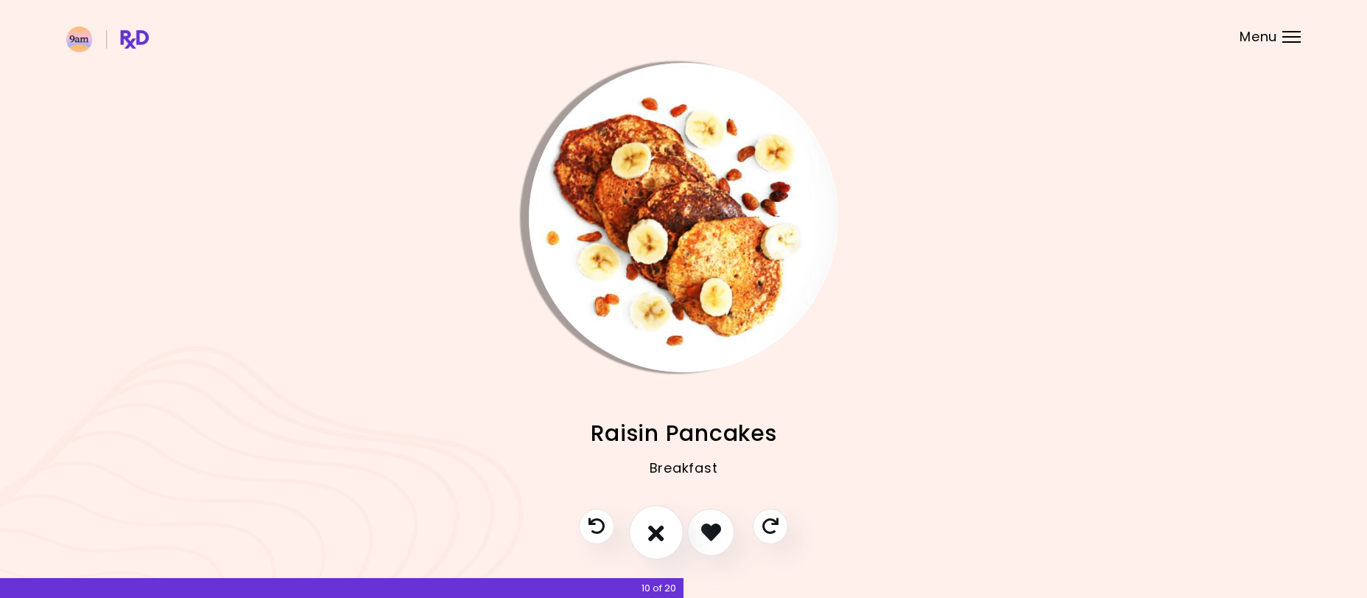
click at [666, 533] on button "I don't like this recipe" at bounding box center [656, 532] width 55 height 55
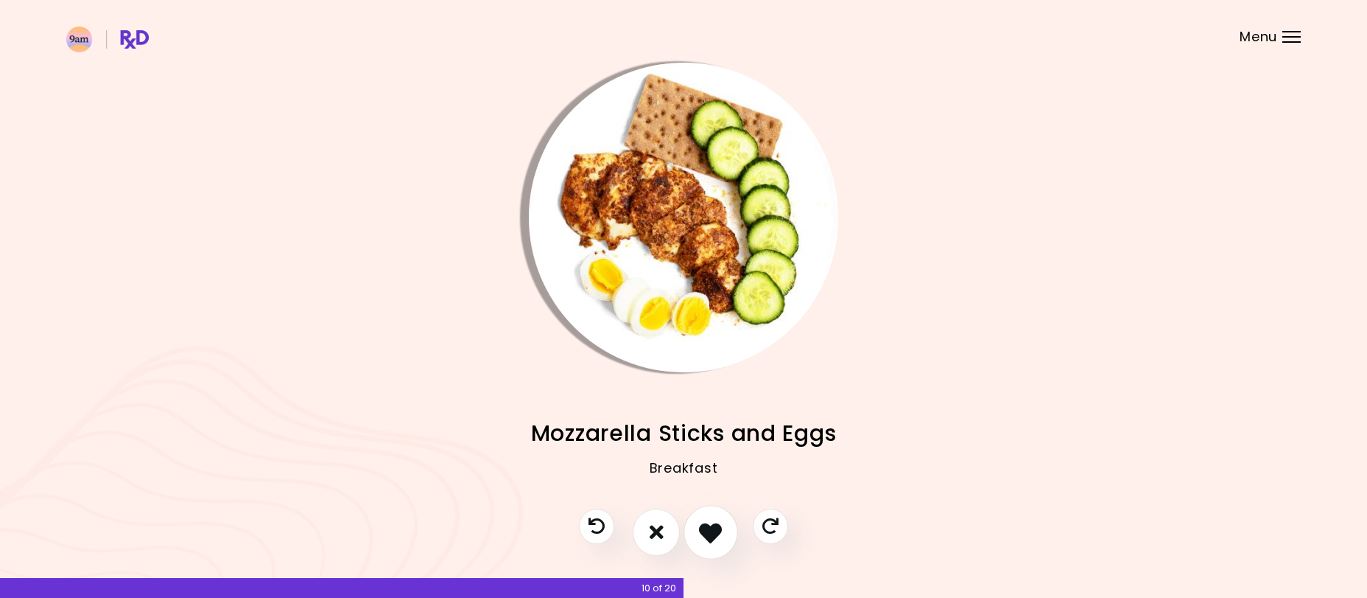
click at [707, 525] on icon "I like this recipe" at bounding box center [710, 531] width 23 height 23
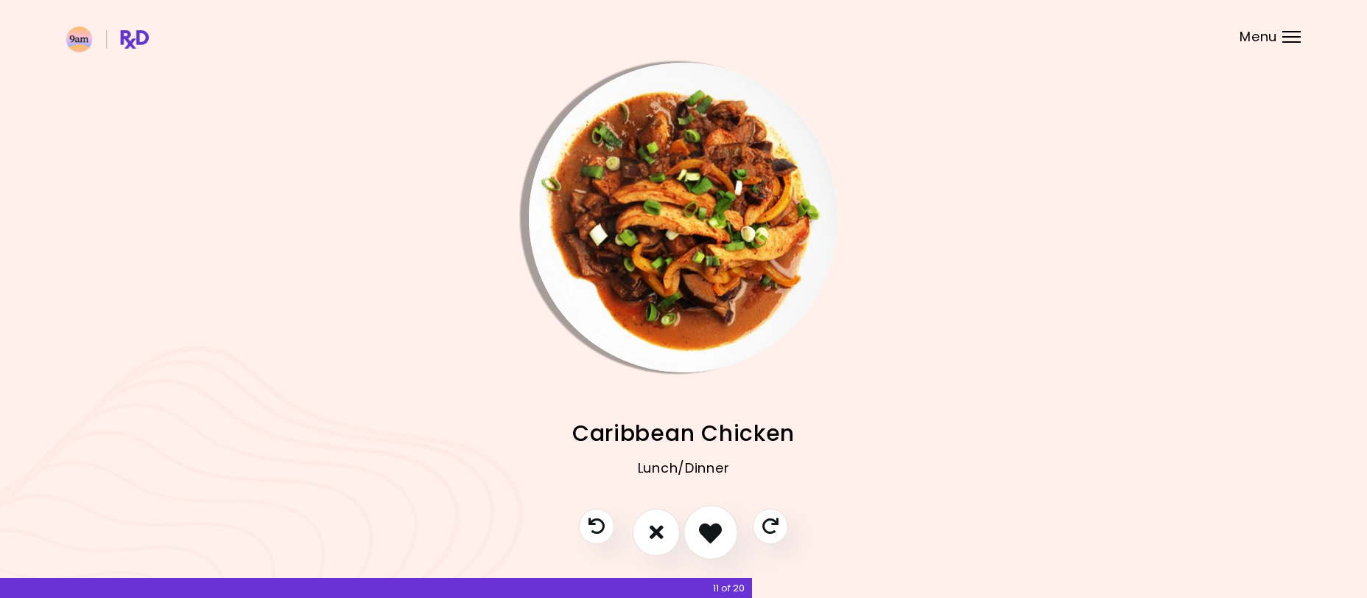
click at [707, 525] on icon "I like this recipe" at bounding box center [710, 531] width 23 height 23
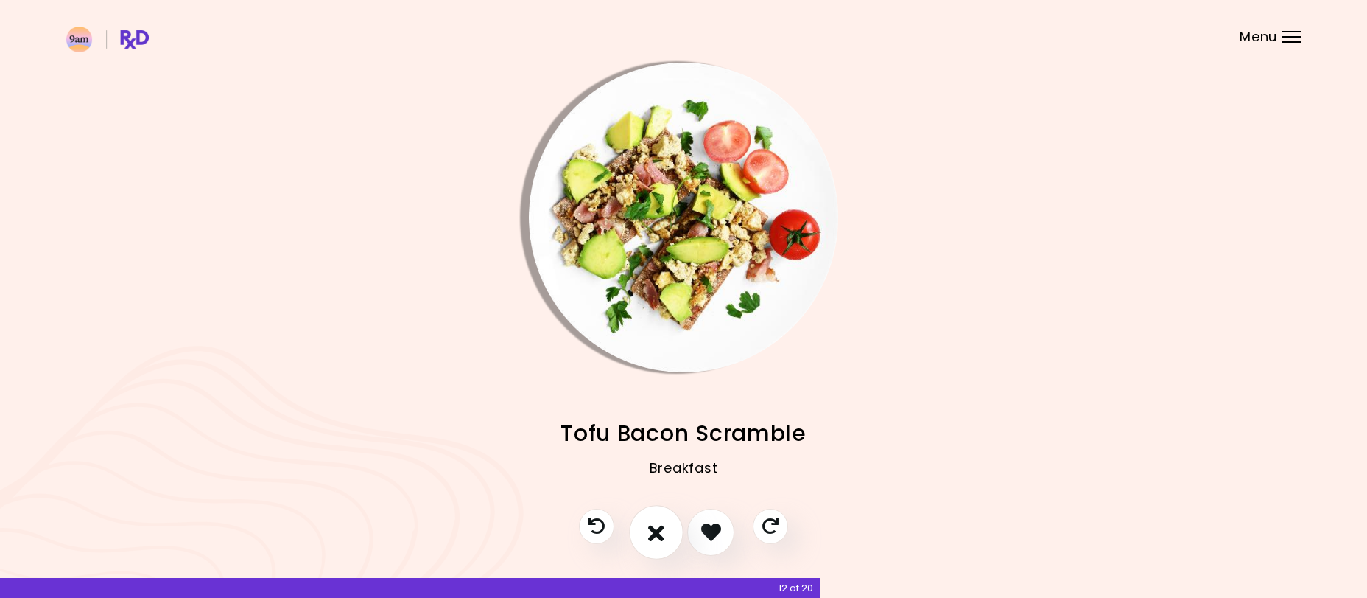
click at [667, 528] on button "I don't like this recipe" at bounding box center [656, 532] width 55 height 55
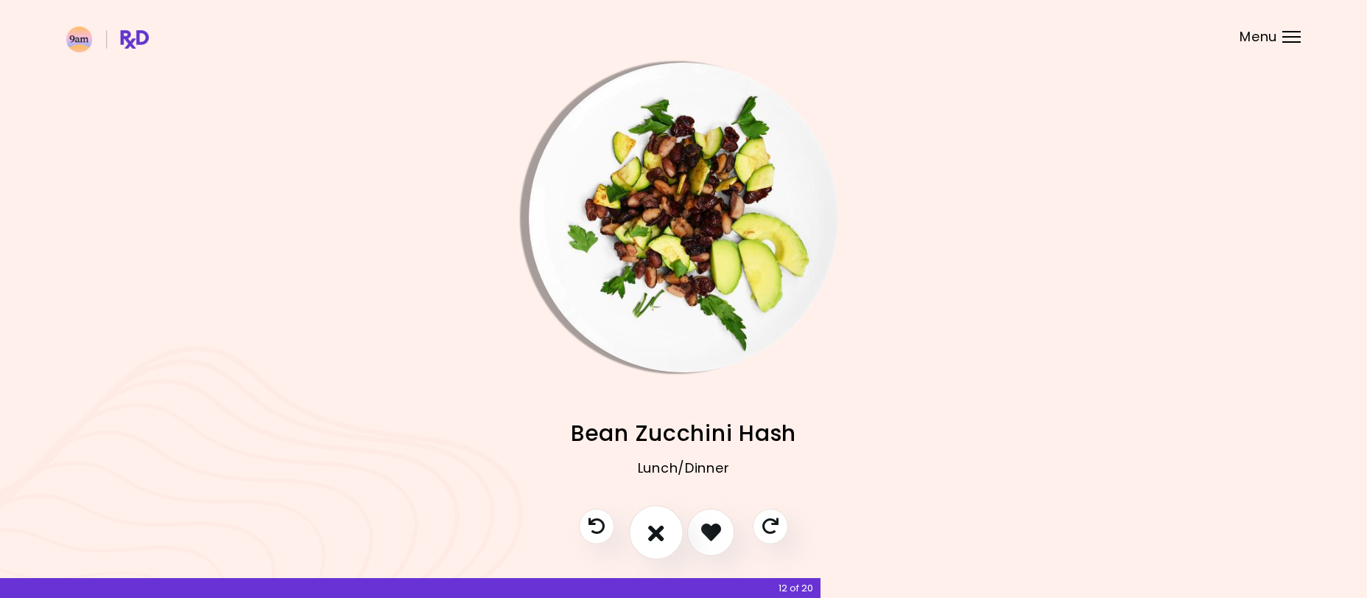
click at [648, 522] on button "I don't like this recipe" at bounding box center [656, 532] width 55 height 55
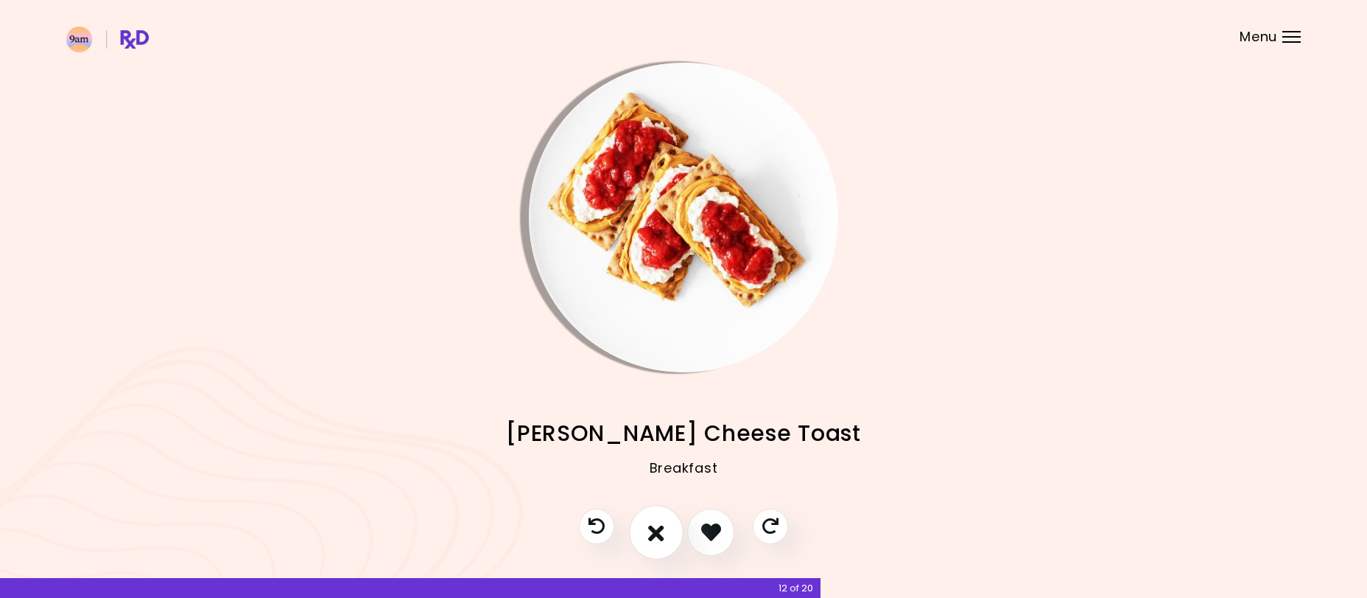
click at [648, 522] on button "I don't like this recipe" at bounding box center [656, 532] width 55 height 55
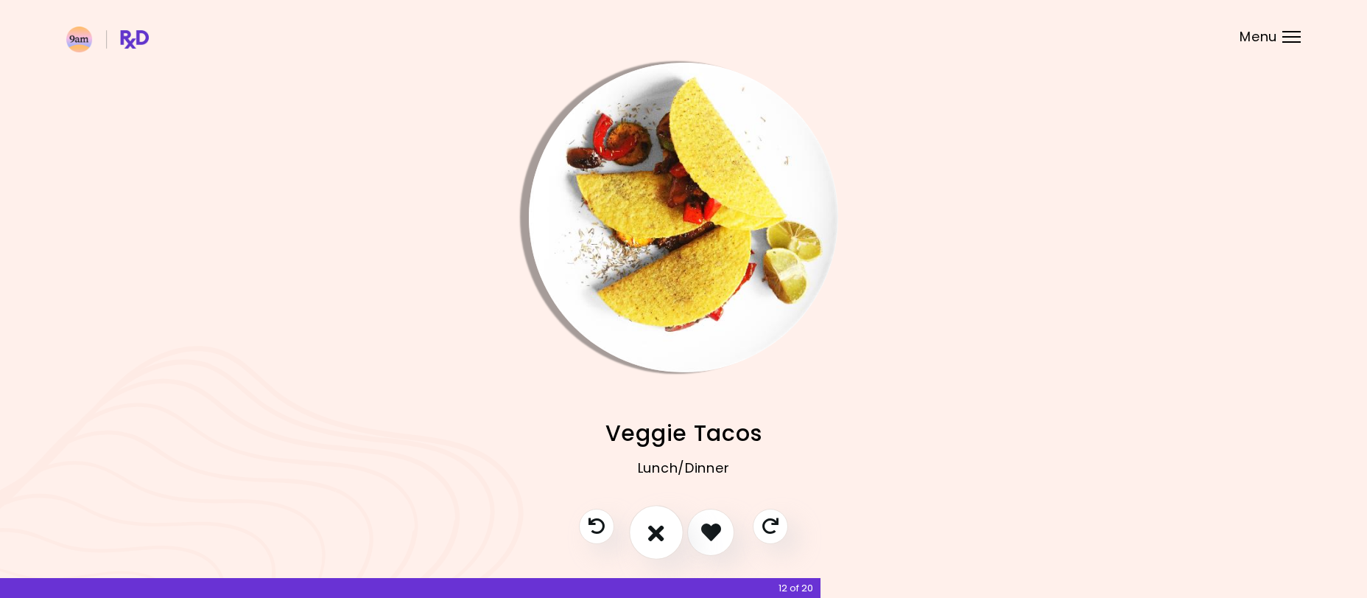
click at [648, 522] on button "I don't like this recipe" at bounding box center [656, 532] width 55 height 55
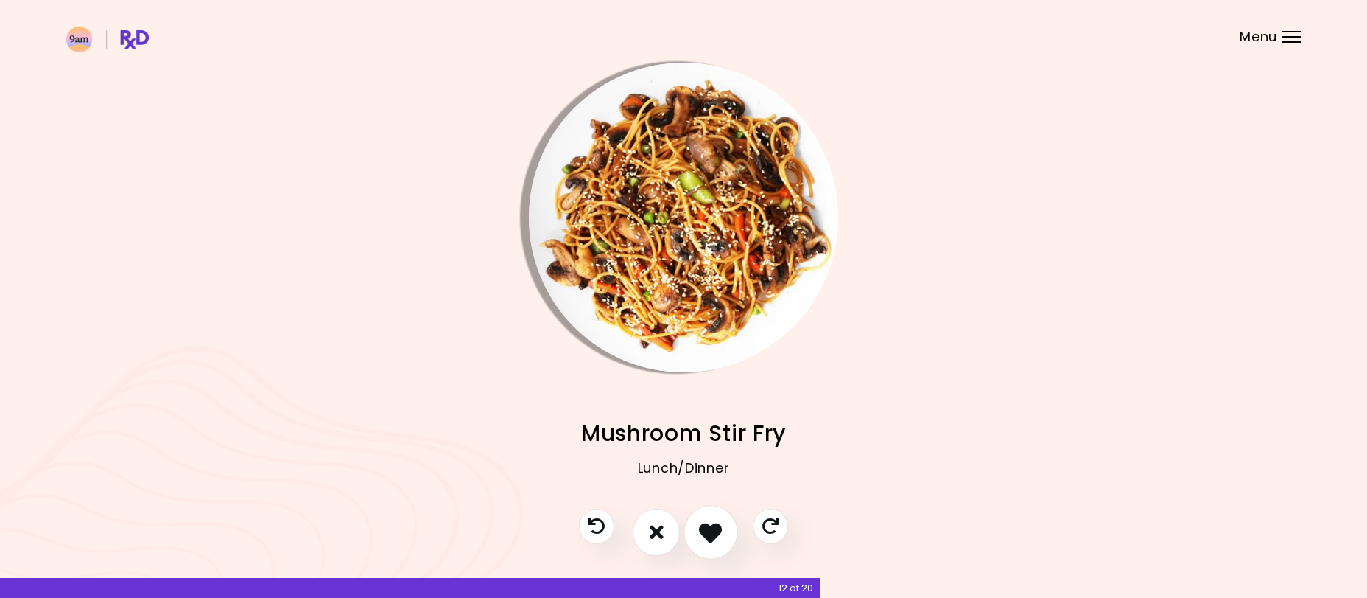
click at [715, 531] on icon "I like this recipe" at bounding box center [710, 531] width 23 height 23
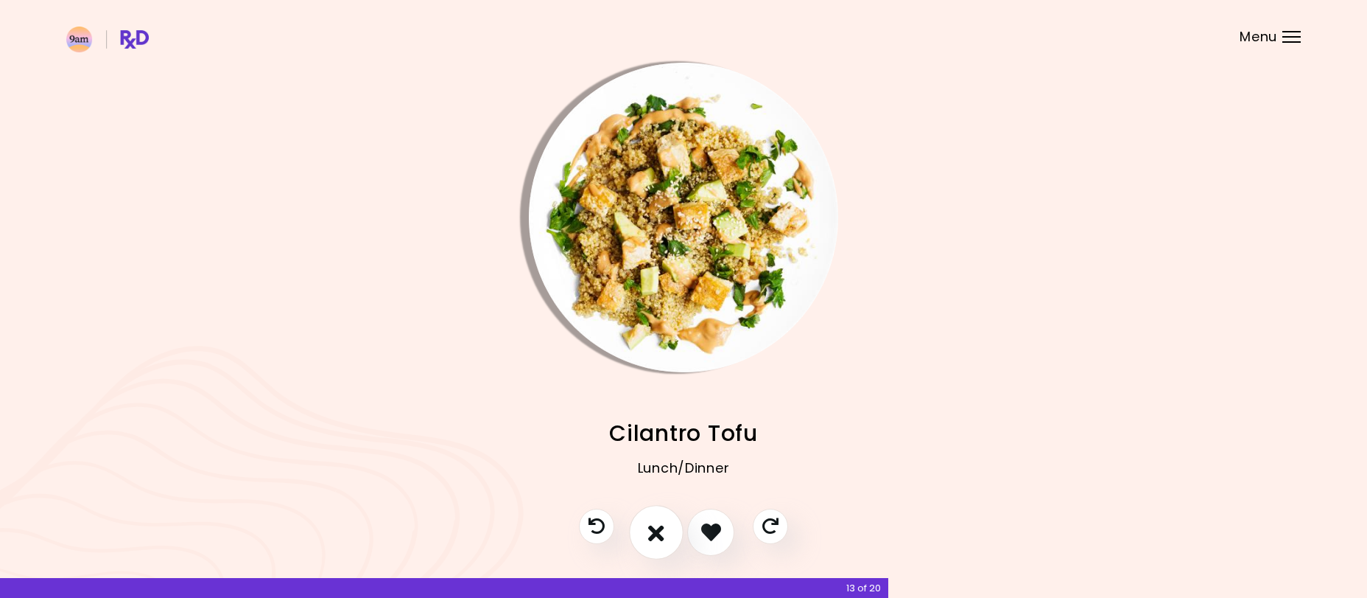
click at [672, 529] on button "I don't like this recipe" at bounding box center [656, 532] width 55 height 55
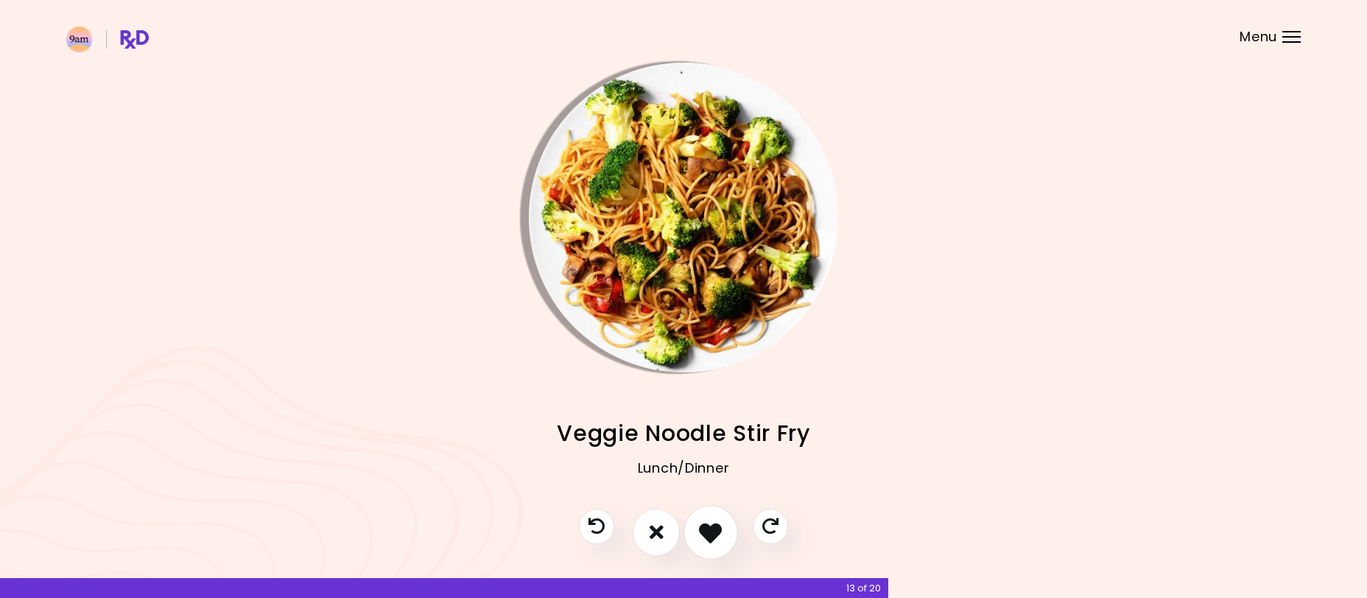
click at [708, 532] on icon "I like this recipe" at bounding box center [710, 531] width 23 height 23
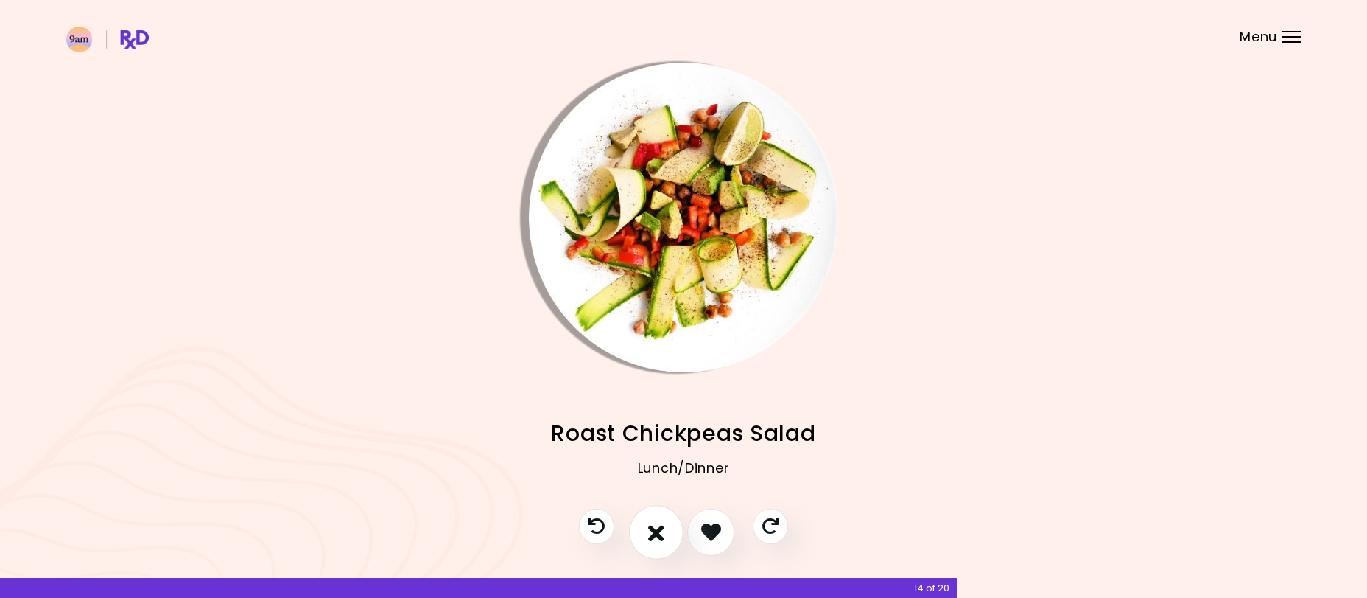
click at [666, 530] on button "I don't like this recipe" at bounding box center [656, 532] width 55 height 55
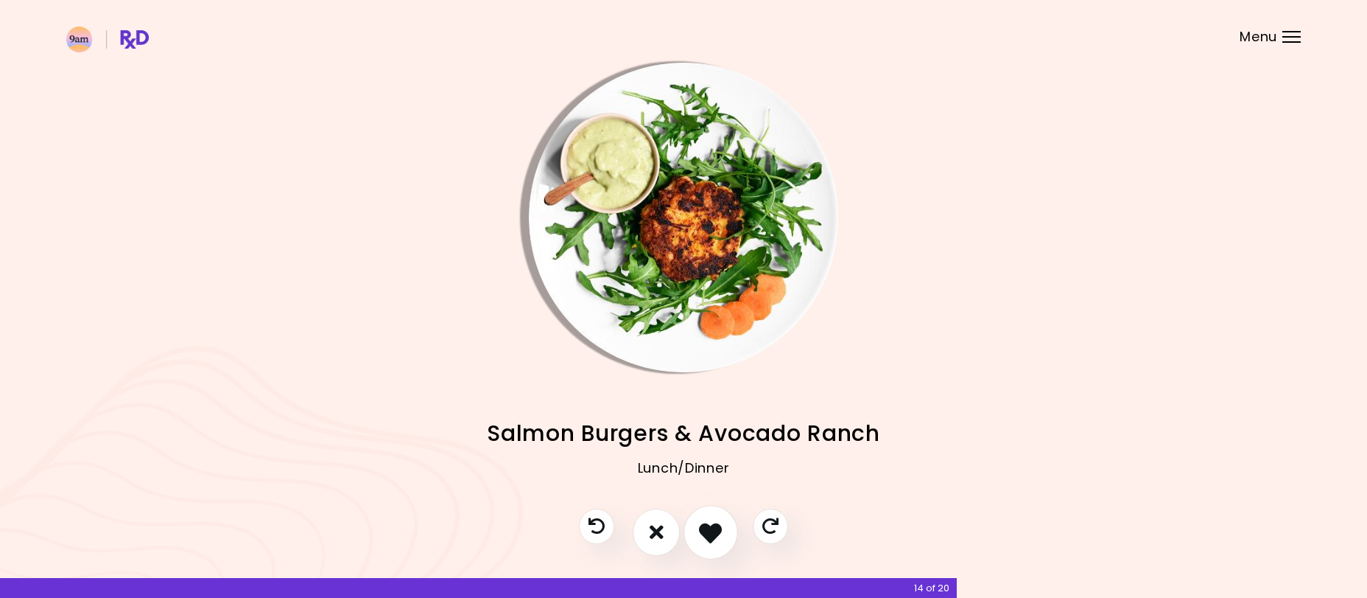
click at [717, 527] on icon "I like this recipe" at bounding box center [710, 531] width 23 height 23
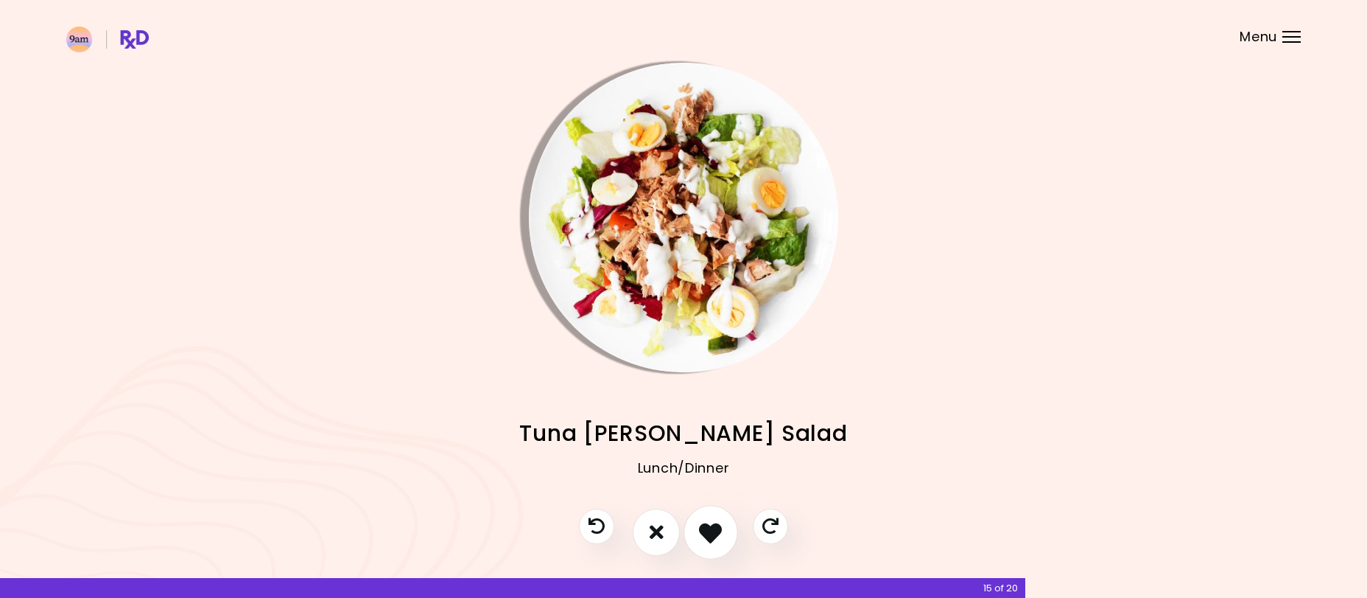
click at [717, 527] on icon "I like this recipe" at bounding box center [710, 531] width 23 height 23
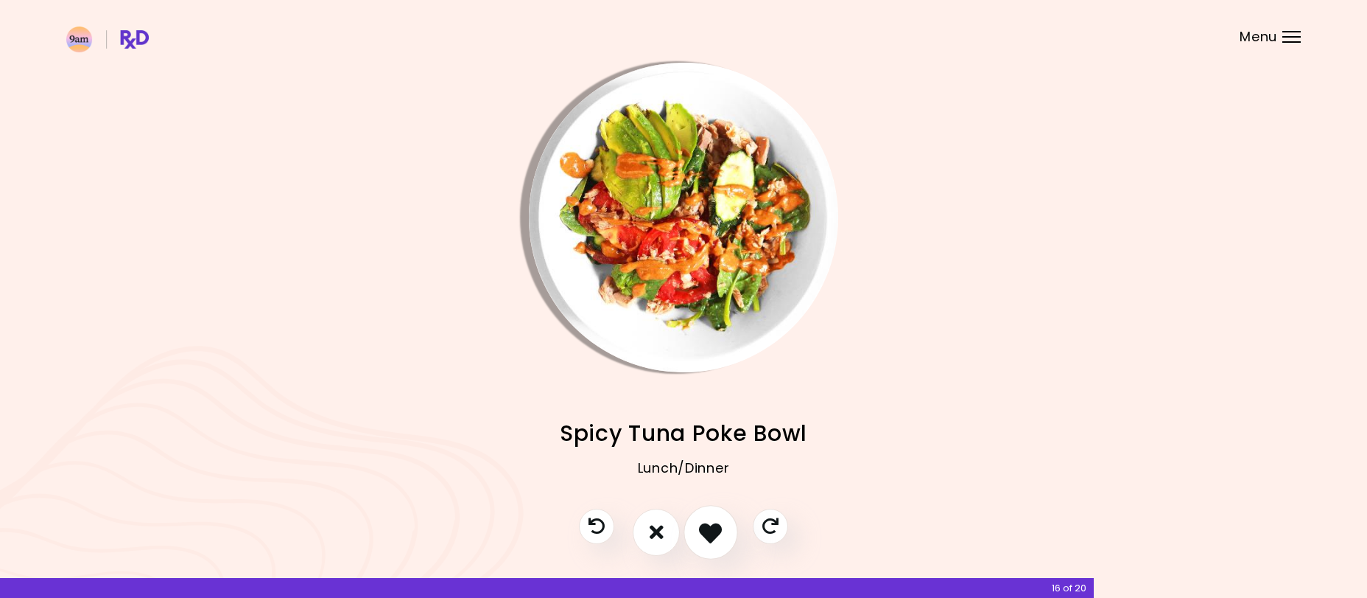
click at [717, 527] on icon "I like this recipe" at bounding box center [710, 531] width 23 height 23
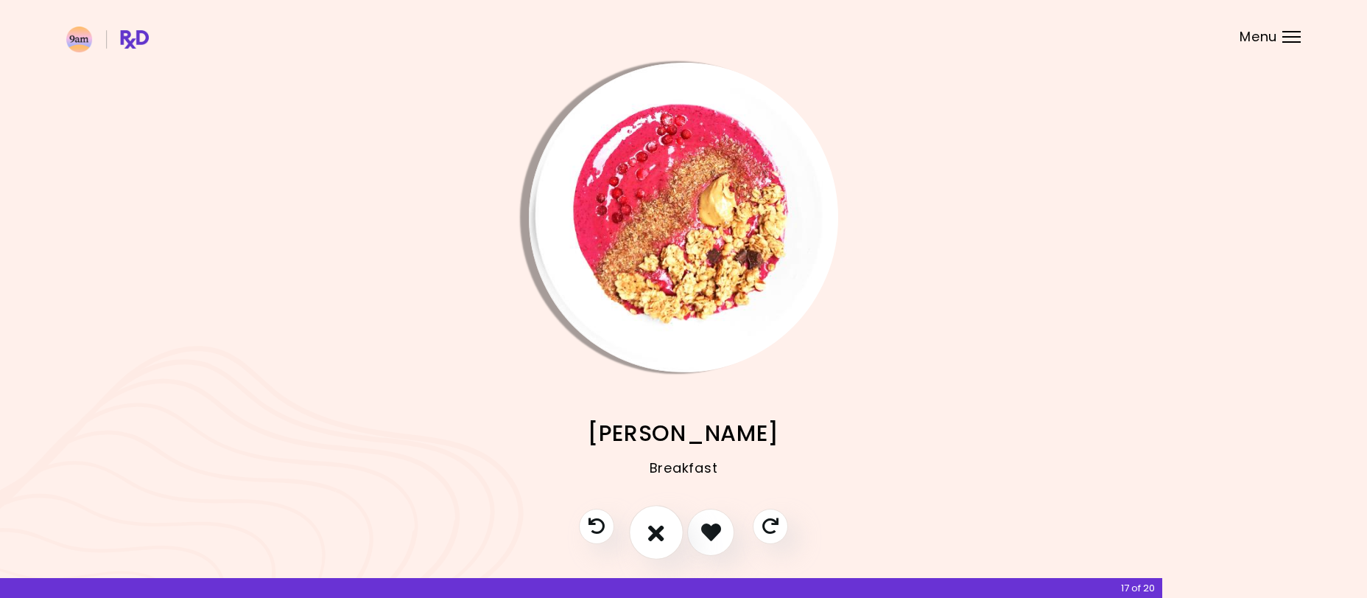
click at [662, 527] on icon "I don't like this recipe" at bounding box center [656, 531] width 16 height 23
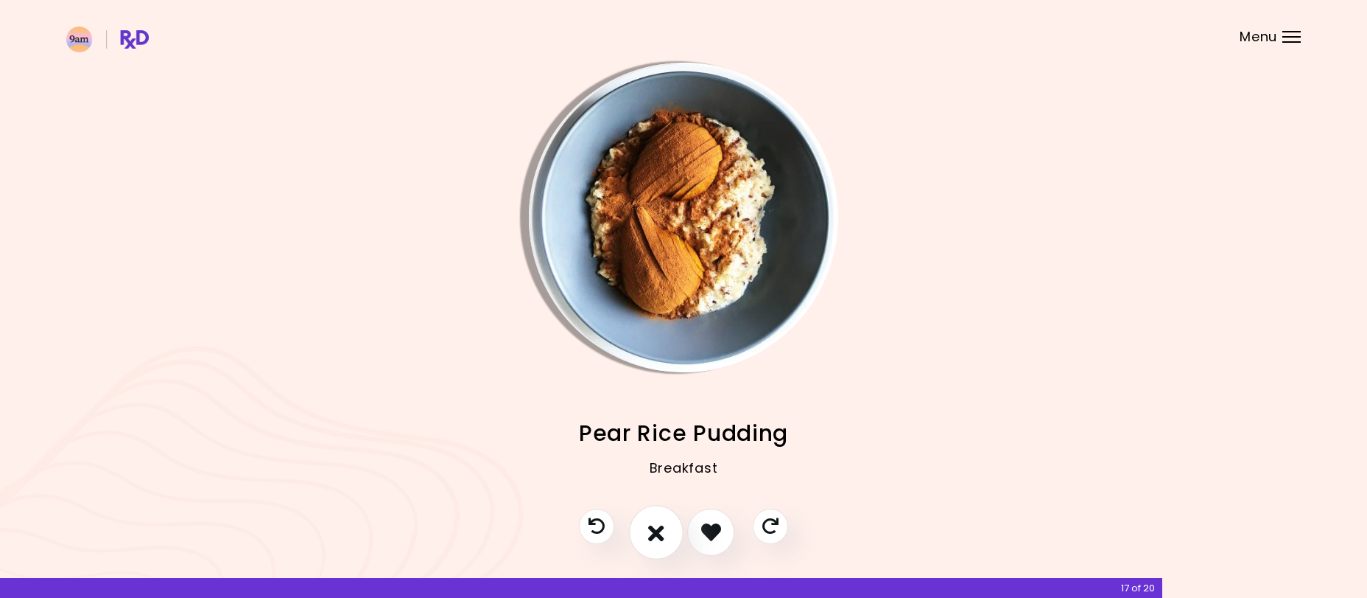
click at [645, 524] on button "I don't like this recipe" at bounding box center [656, 532] width 55 height 55
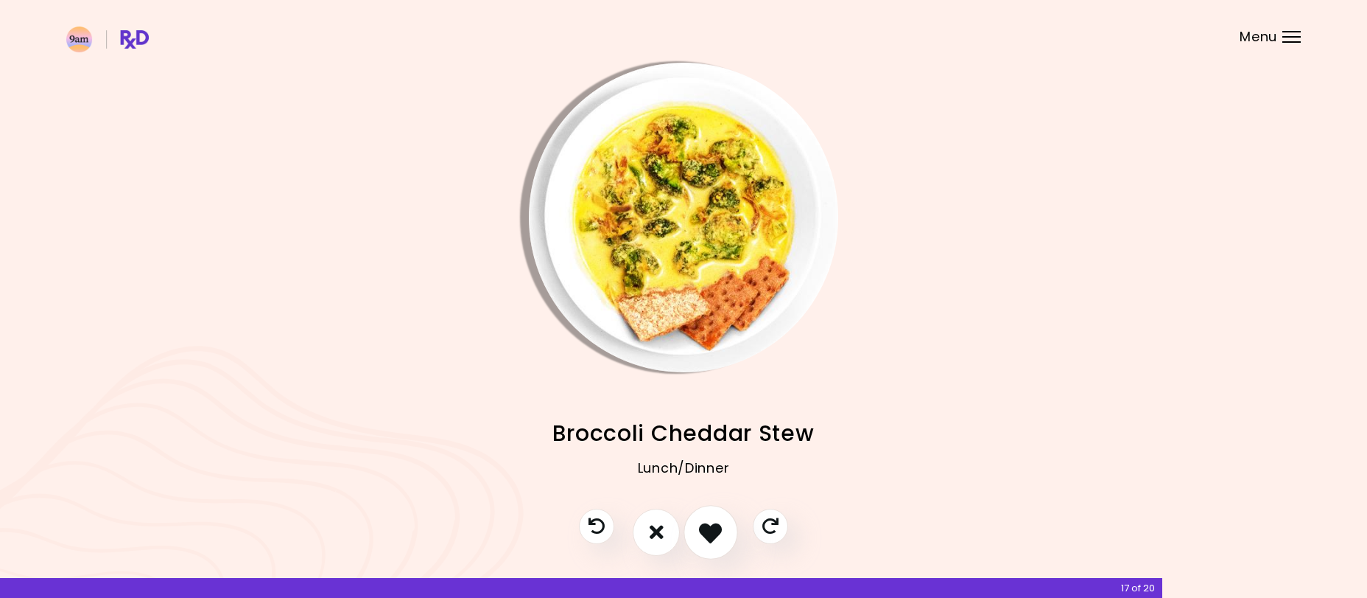
click at [711, 522] on icon "I like this recipe" at bounding box center [710, 531] width 23 height 23
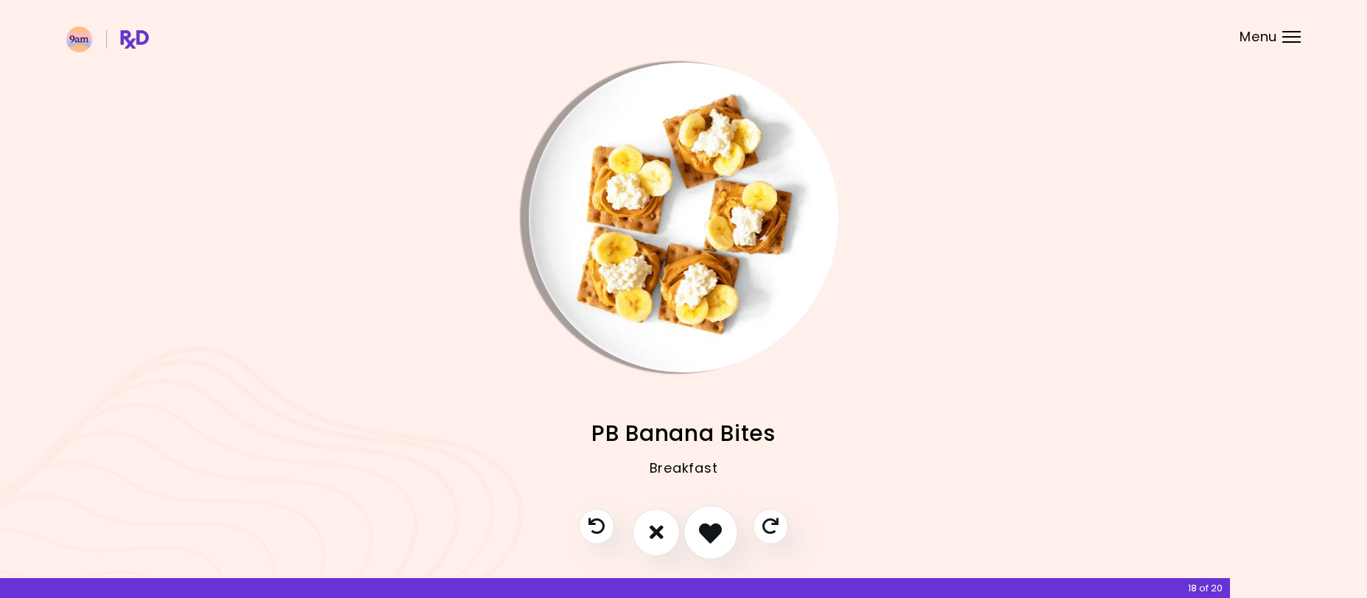
click at [711, 522] on icon "I like this recipe" at bounding box center [710, 531] width 23 height 23
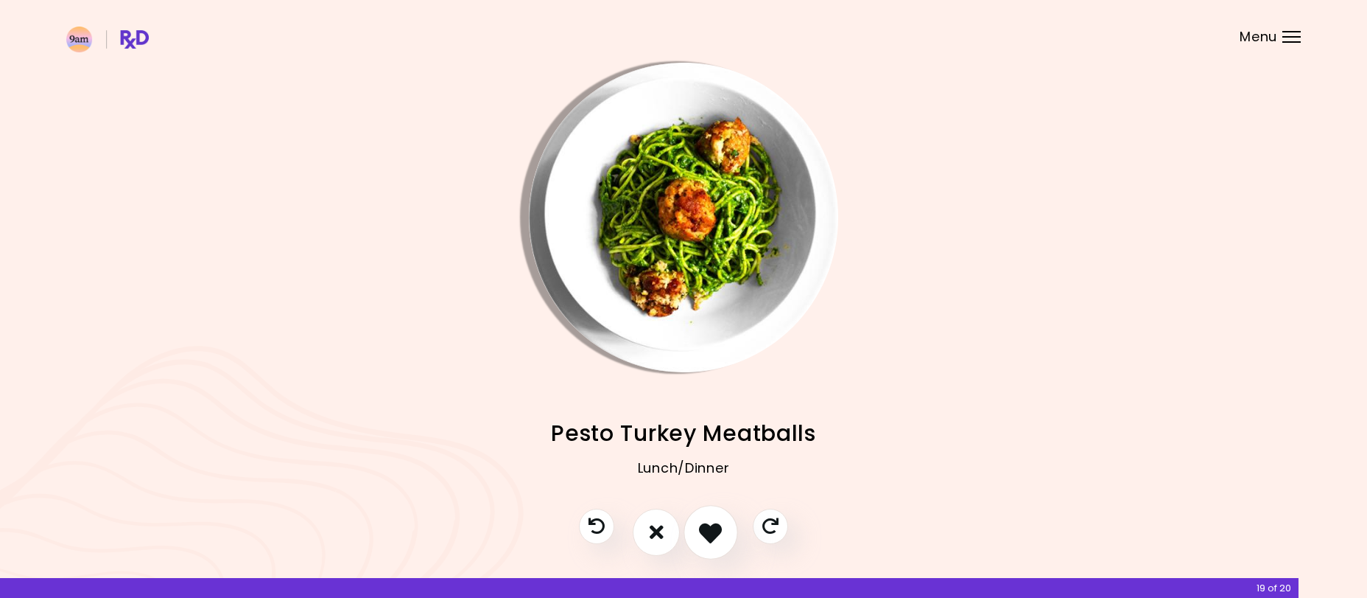
click at [711, 522] on icon "I like this recipe" at bounding box center [710, 531] width 23 height 23
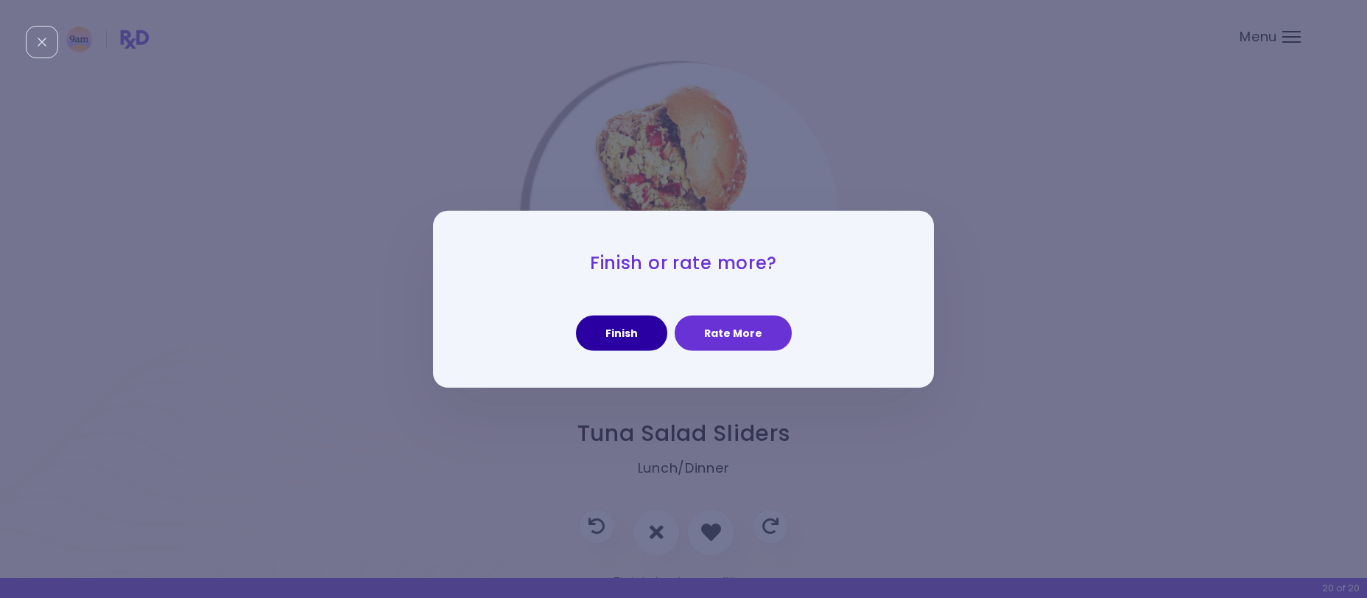
click at [627, 338] on button "Finish" at bounding box center [621, 332] width 91 height 35
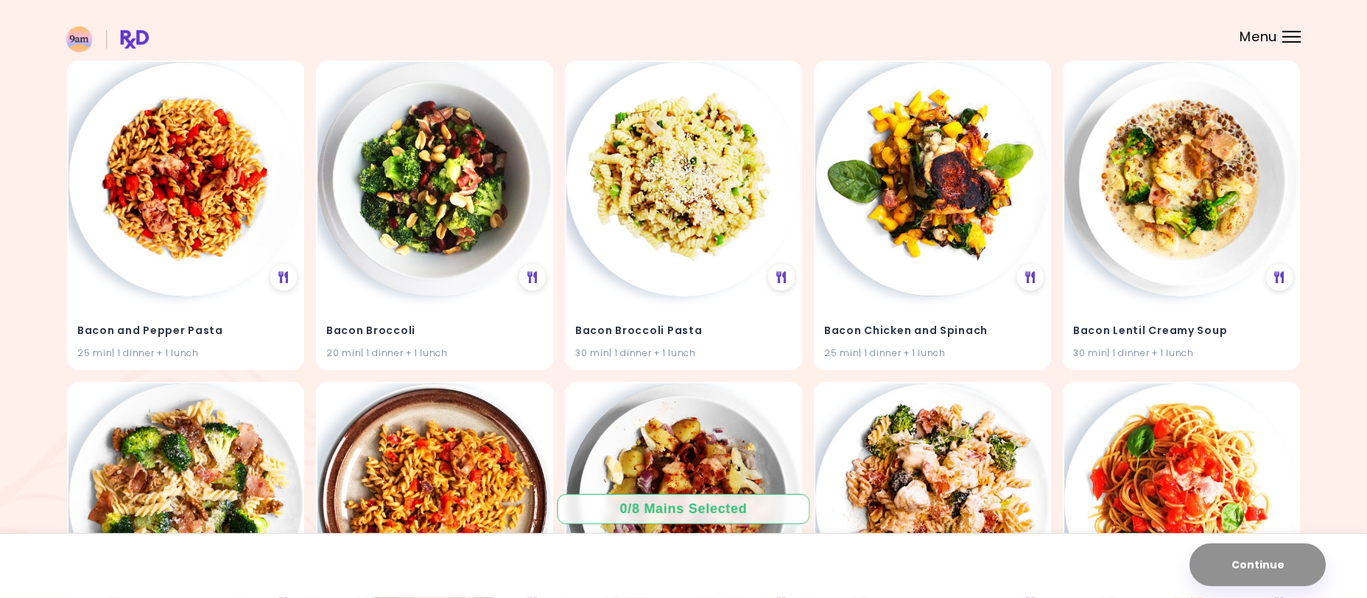
scroll to position [2391, 0]
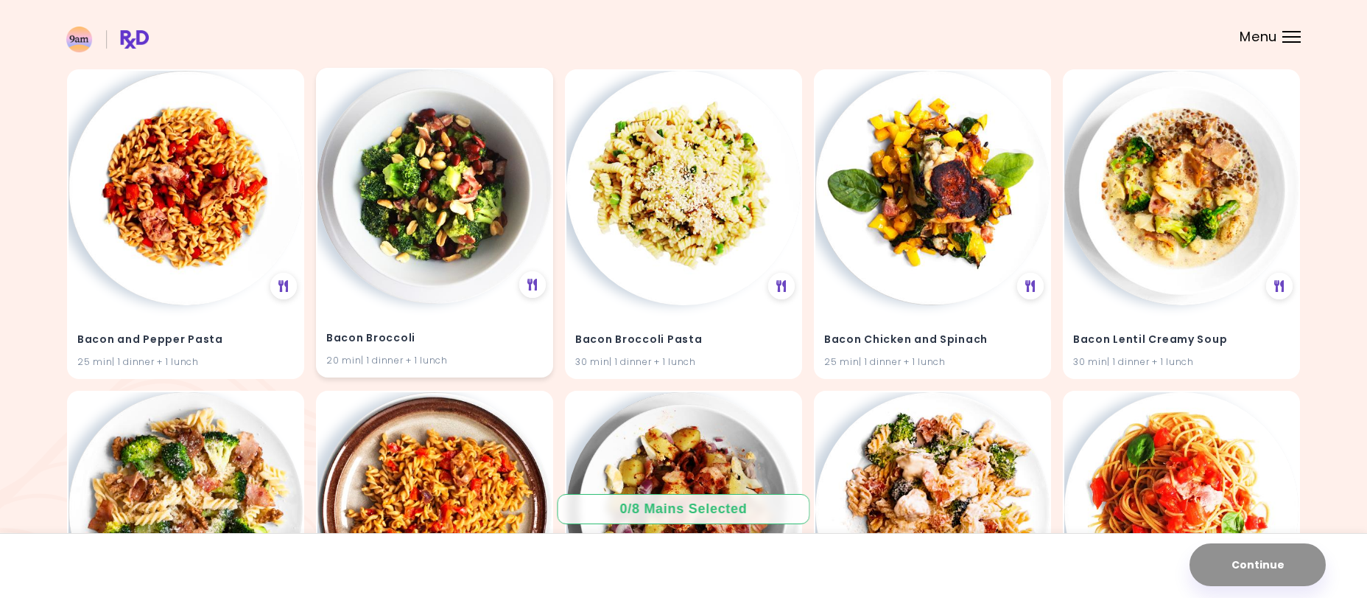
click at [408, 196] on img at bounding box center [435, 186] width 234 height 234
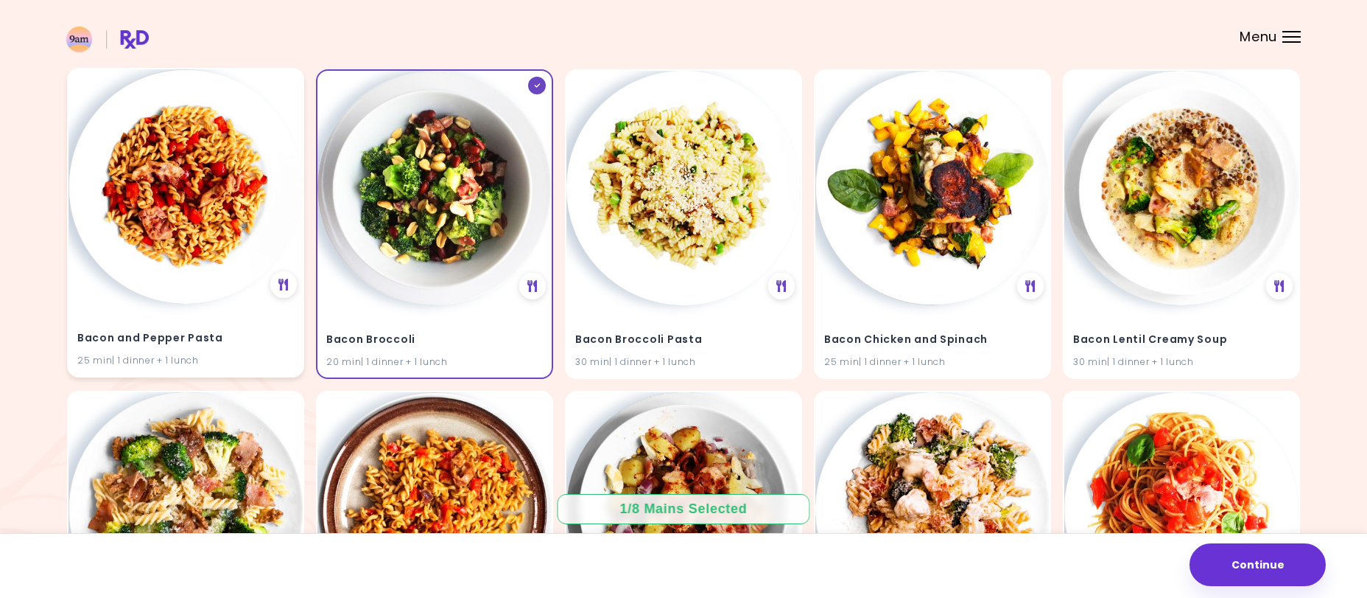
click at [199, 185] on img at bounding box center [186, 186] width 234 height 234
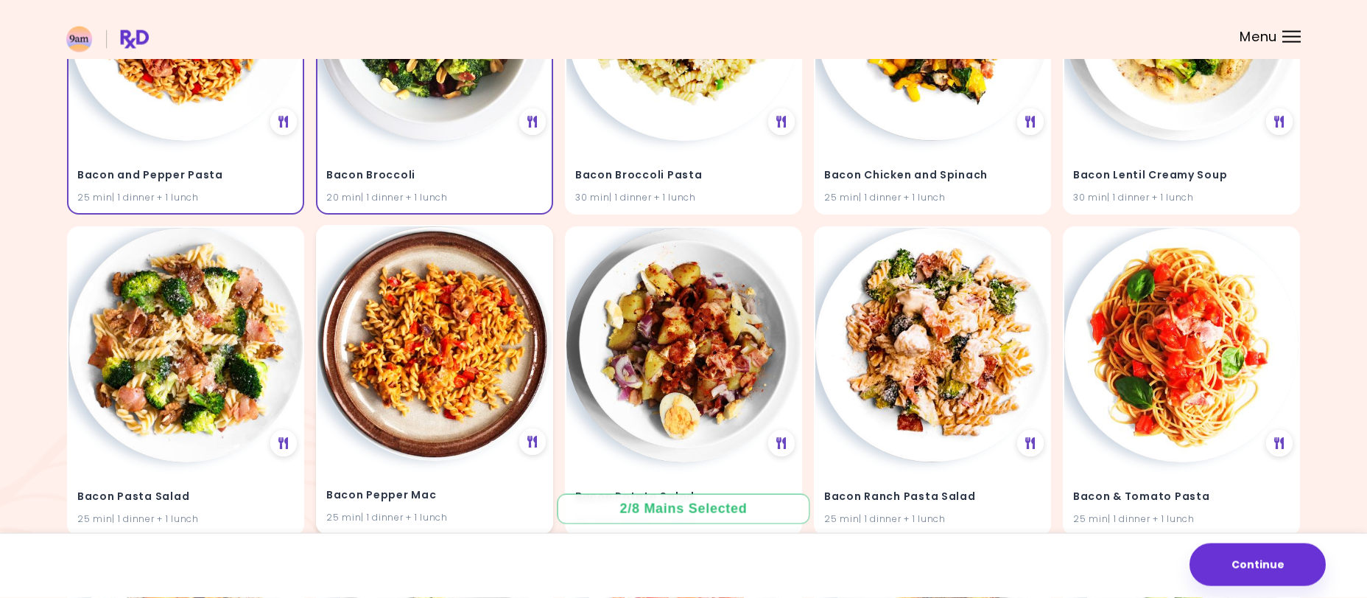
scroll to position [2616, 0]
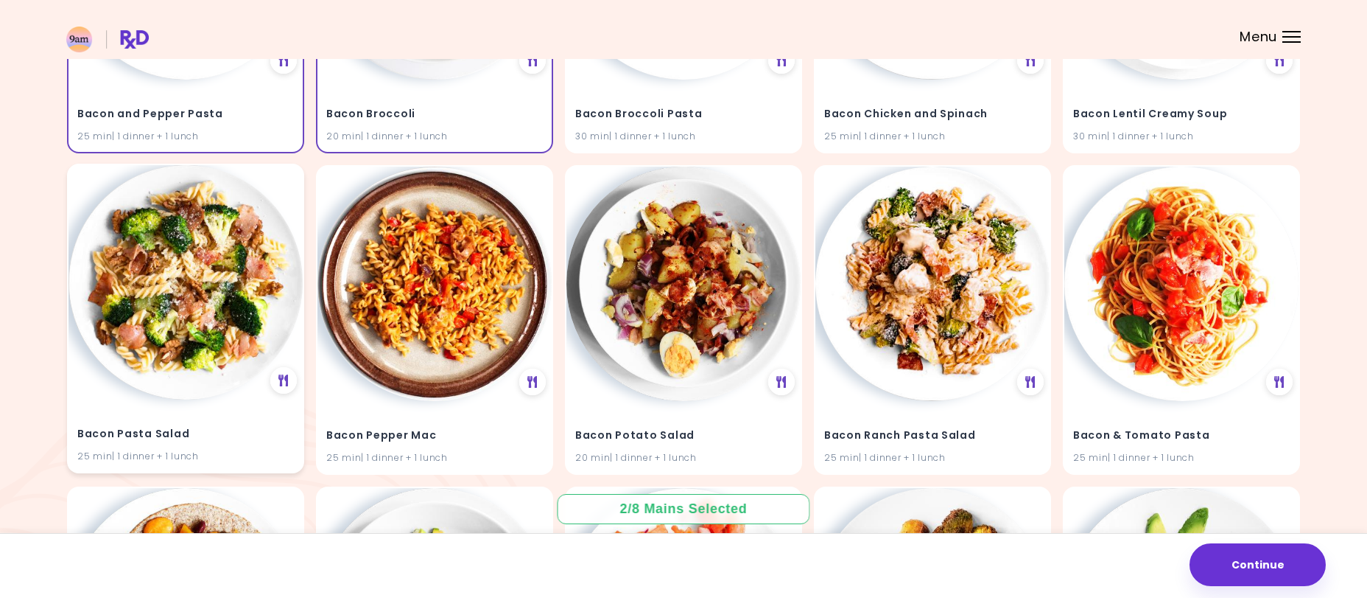
click at [200, 329] on img at bounding box center [186, 282] width 234 height 234
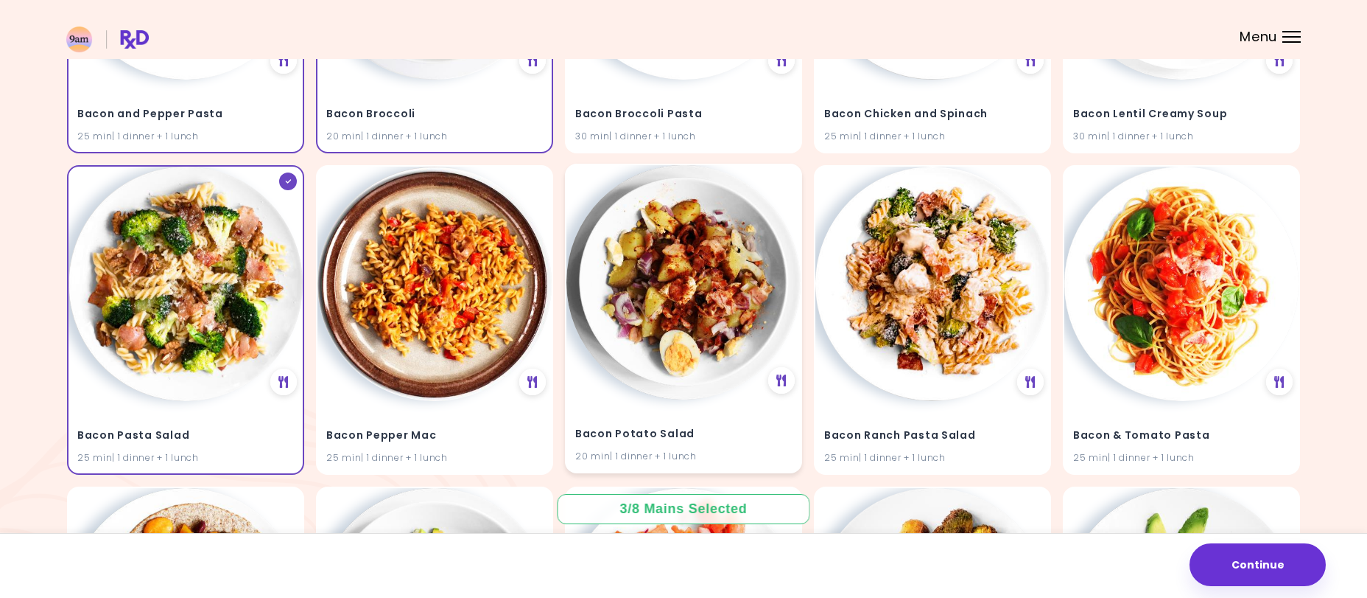
click at [694, 345] on img at bounding box center [684, 282] width 234 height 234
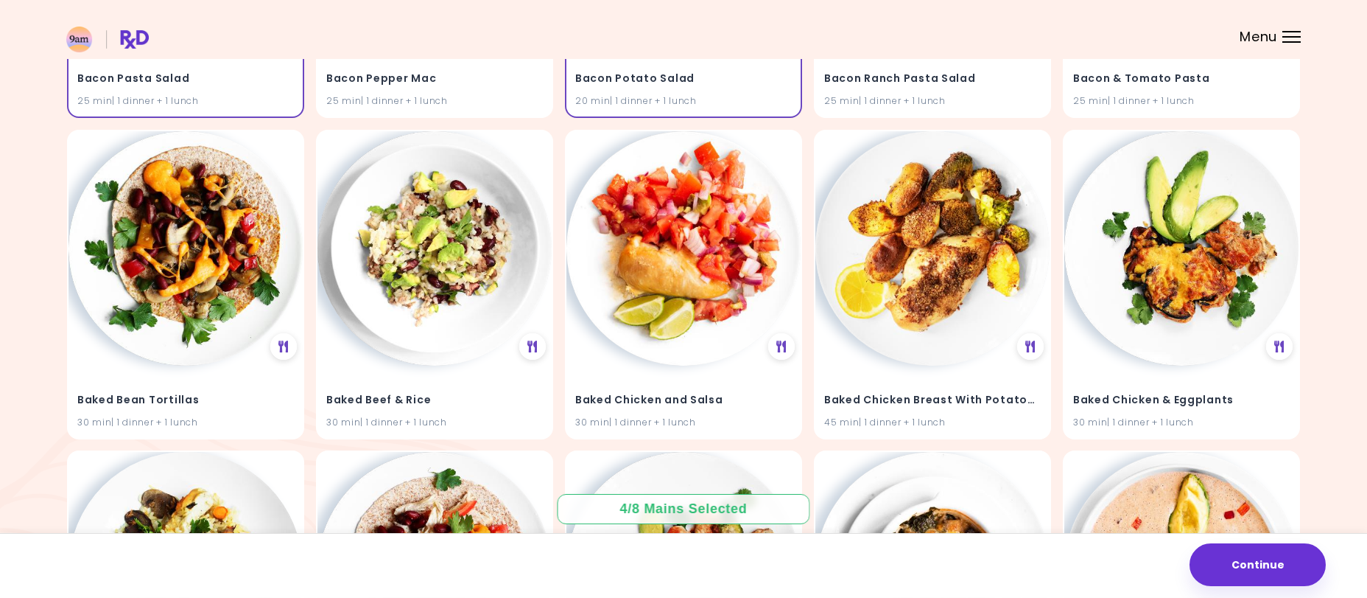
scroll to position [2992, 0]
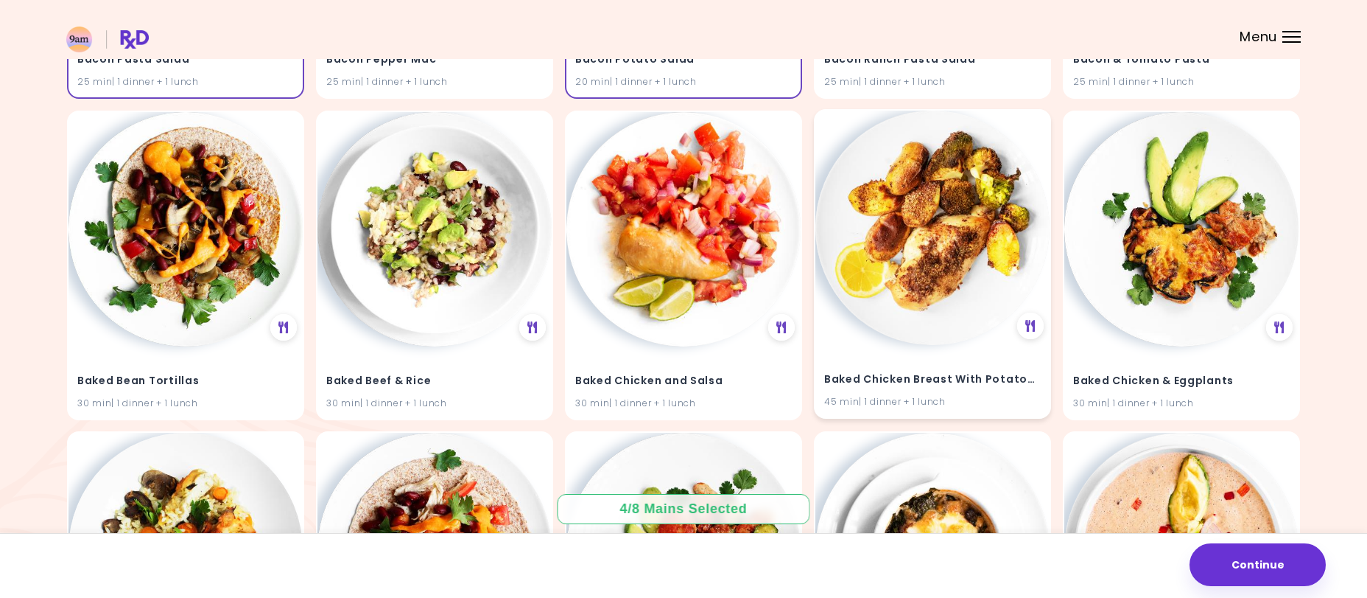
click at [917, 340] on img at bounding box center [933, 228] width 234 height 234
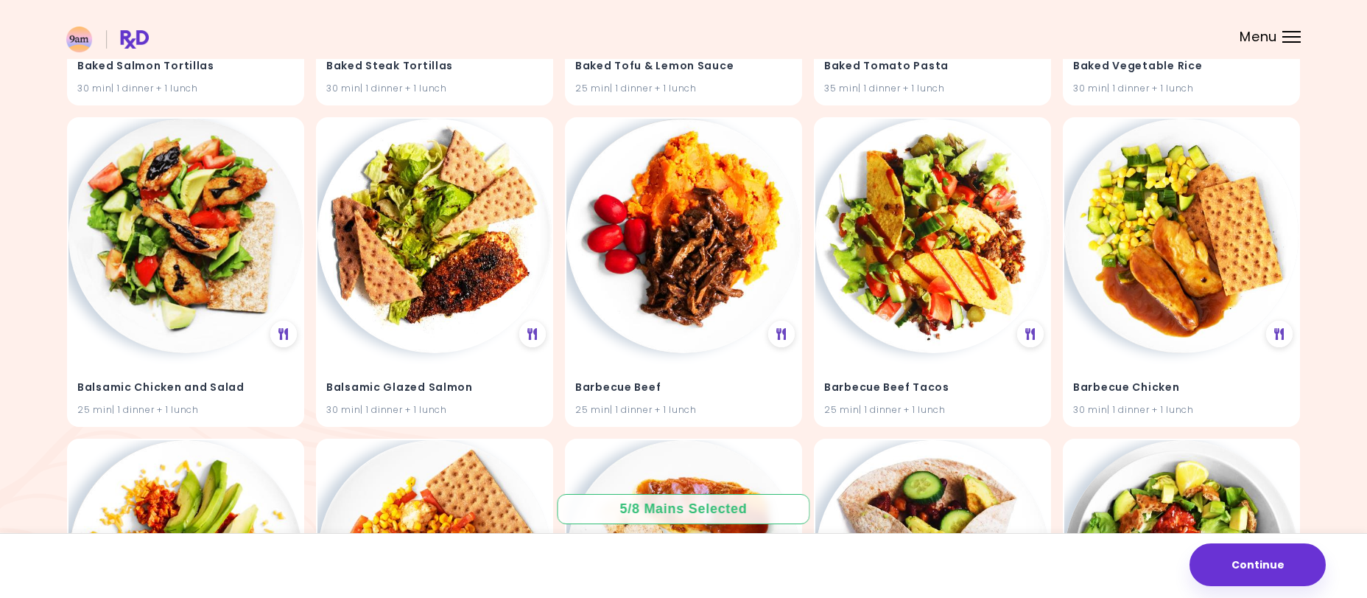
scroll to position [4495, 0]
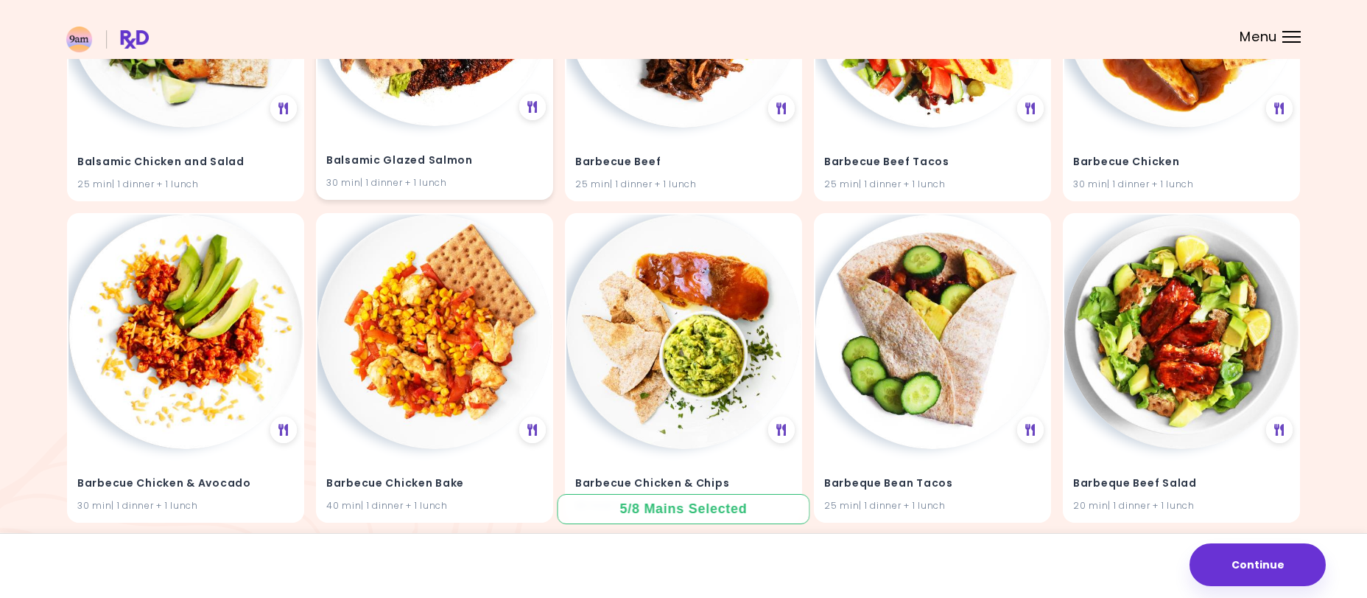
click at [352, 66] on img at bounding box center [435, 9] width 234 height 234
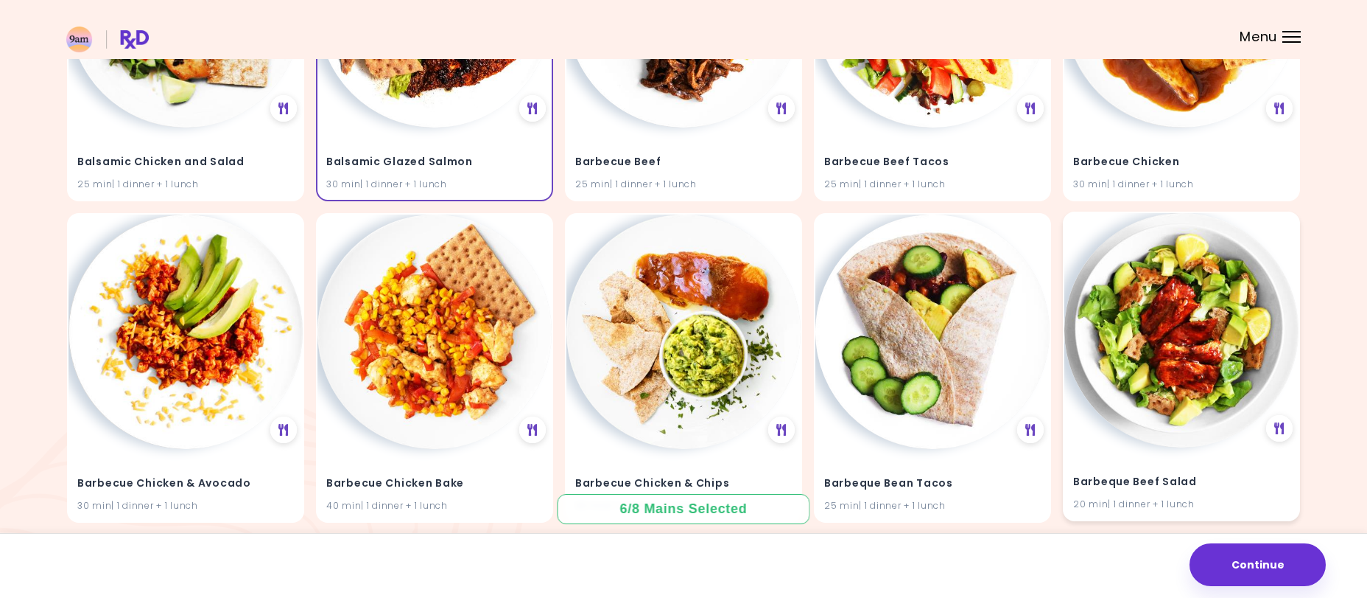
click at [1201, 343] on img at bounding box center [1182, 330] width 234 height 234
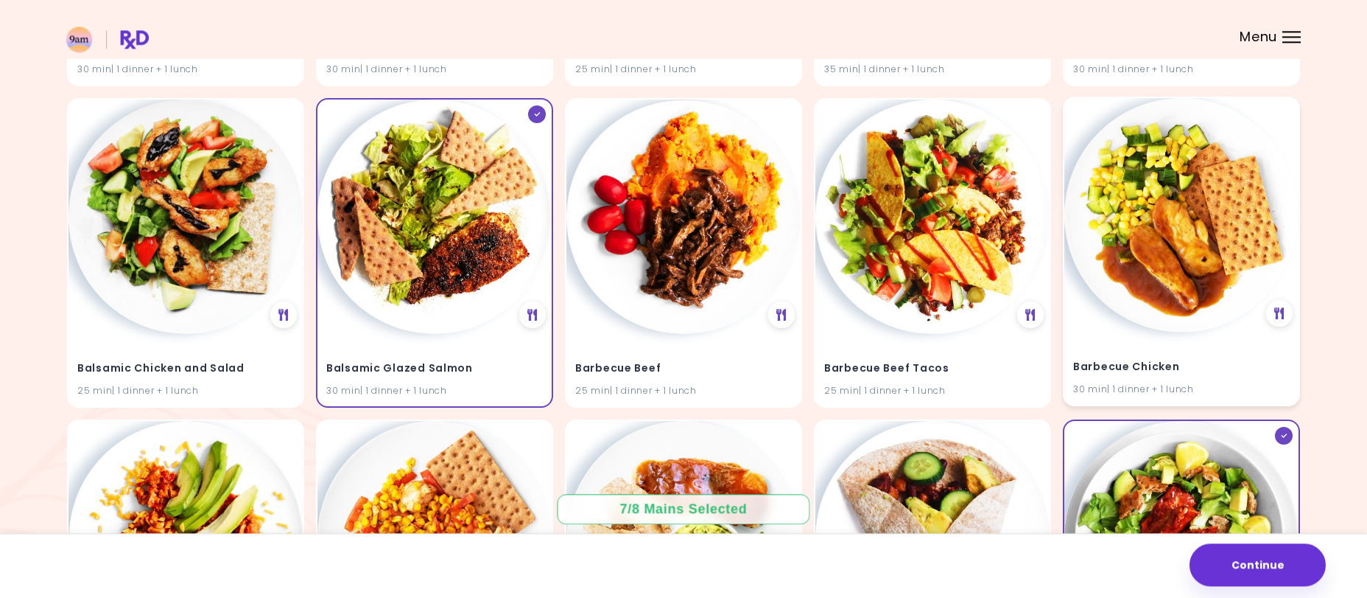
scroll to position [4269, 0]
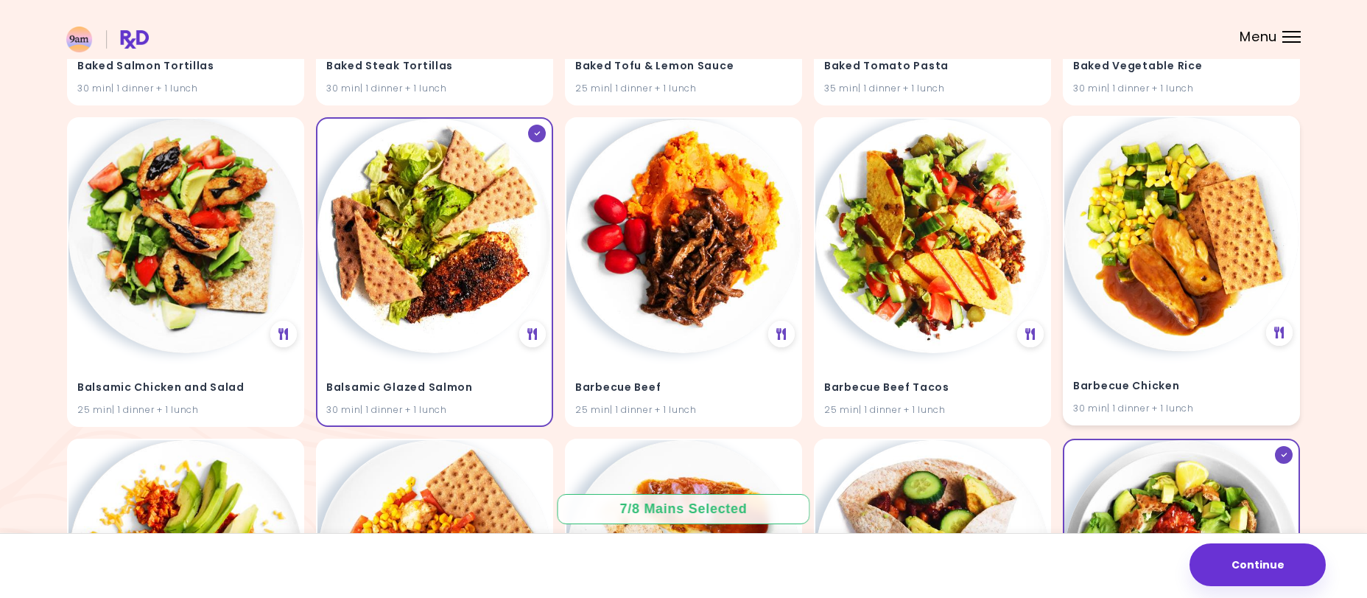
click at [1192, 313] on img at bounding box center [1182, 234] width 234 height 234
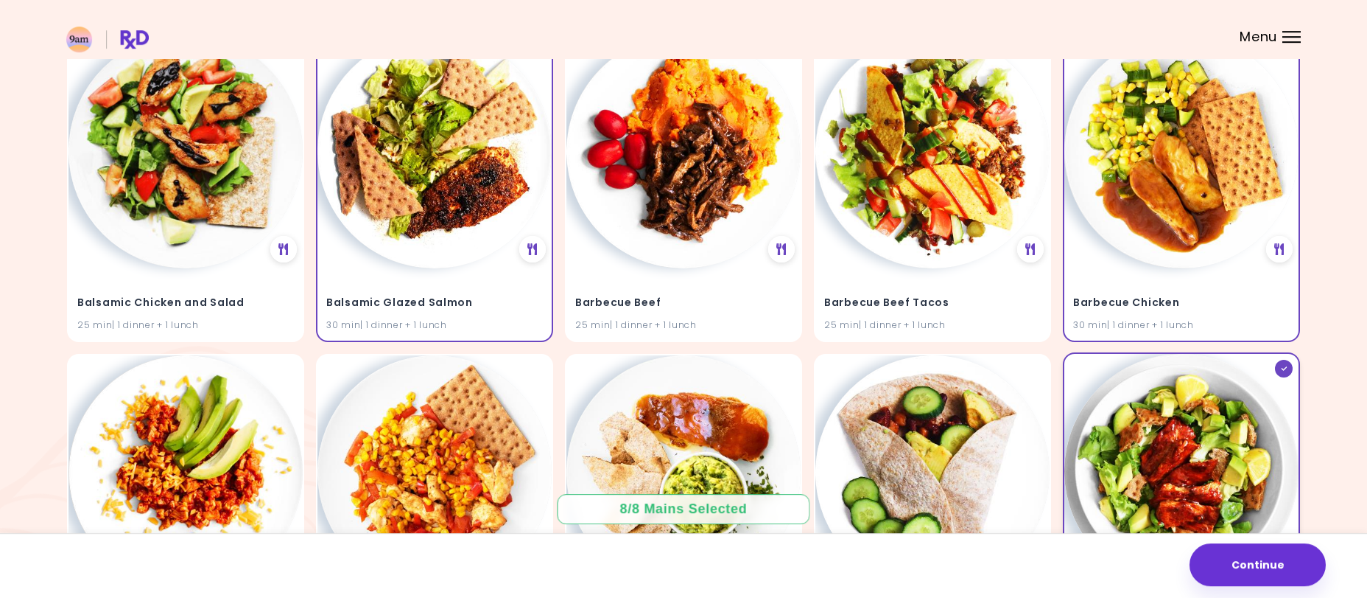
scroll to position [4495, 0]
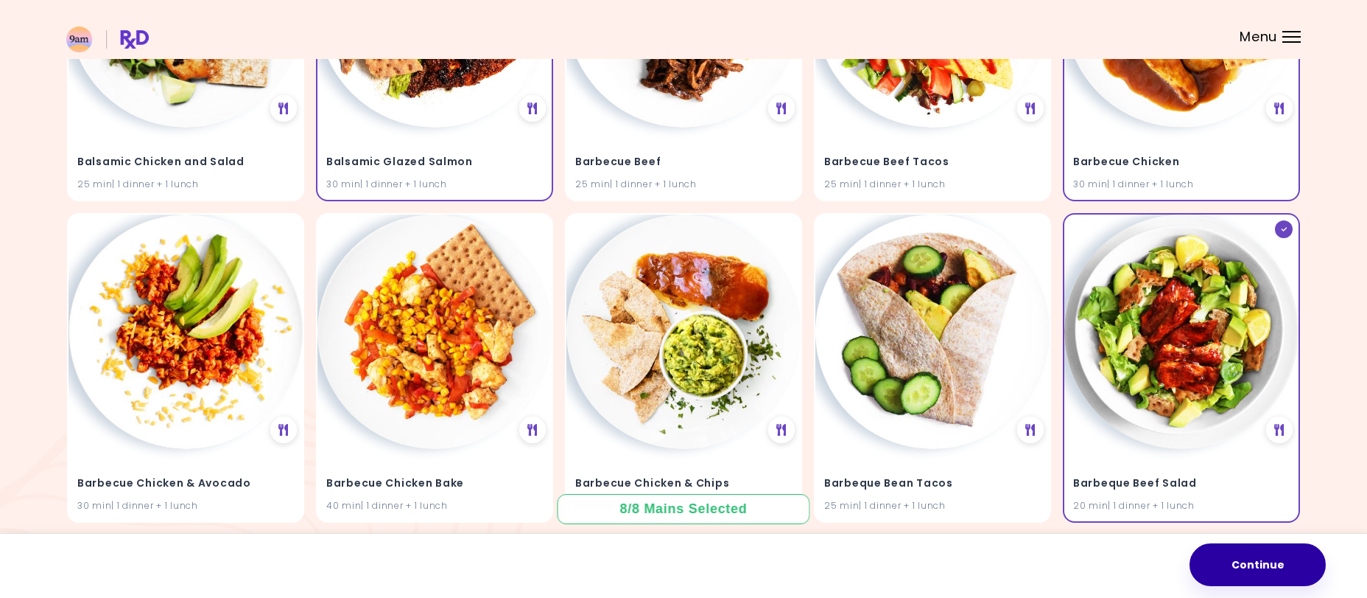
click at [1269, 570] on button "Continue" at bounding box center [1258, 564] width 136 height 43
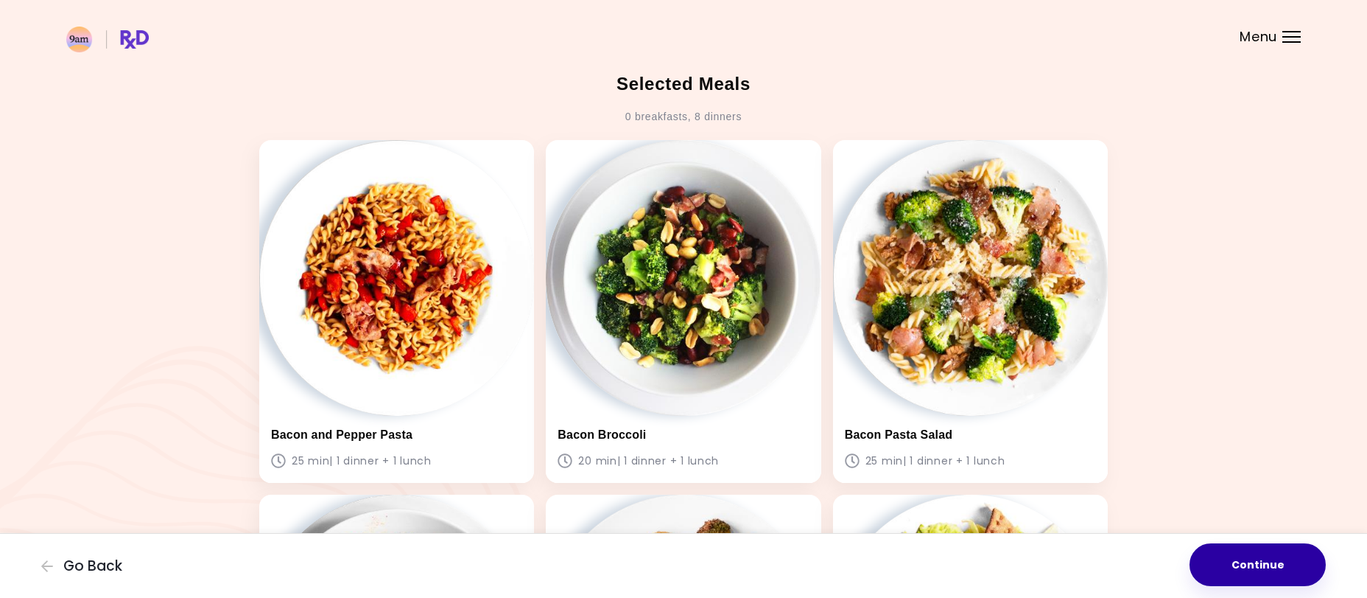
click at [1270, 561] on button "Continue" at bounding box center [1258, 564] width 136 height 43
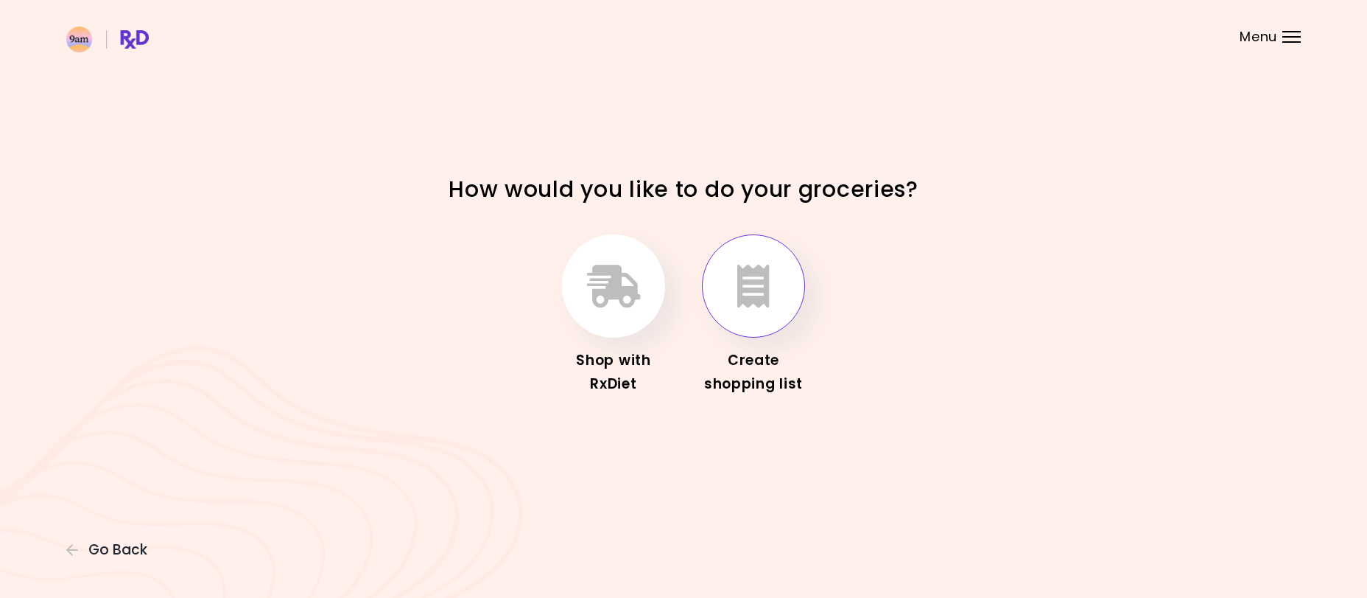
click at [755, 304] on icon "button" at bounding box center [753, 285] width 32 height 43
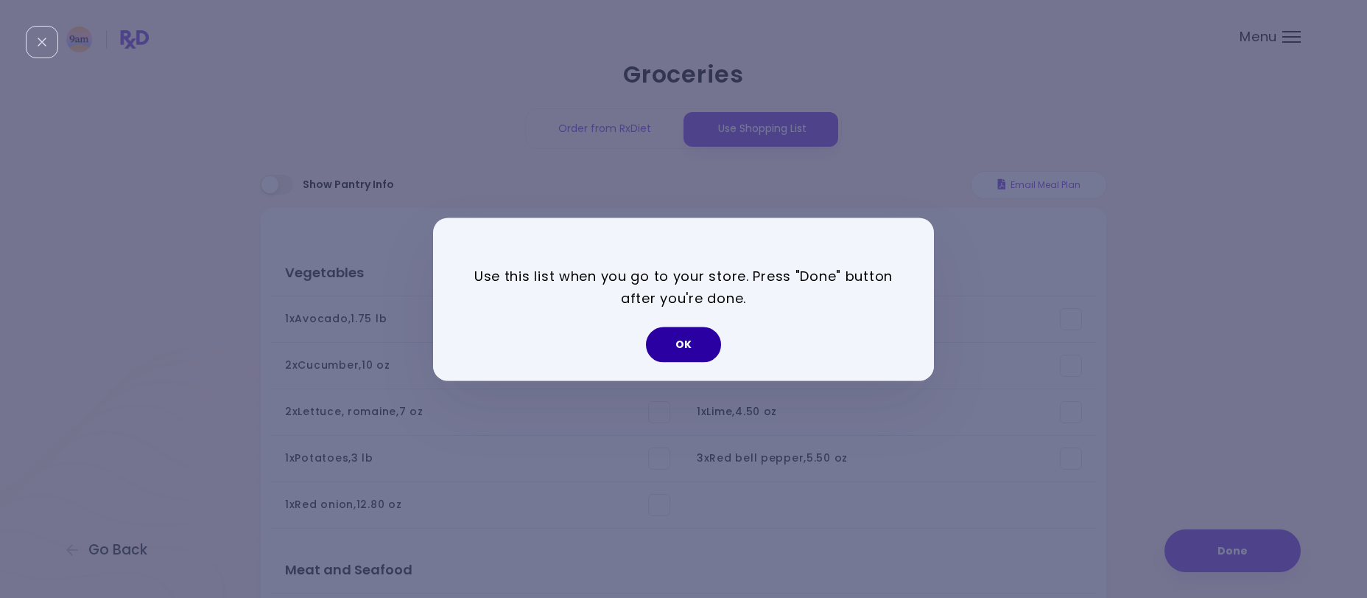
click at [689, 346] on button "OK" at bounding box center [683, 343] width 75 height 35
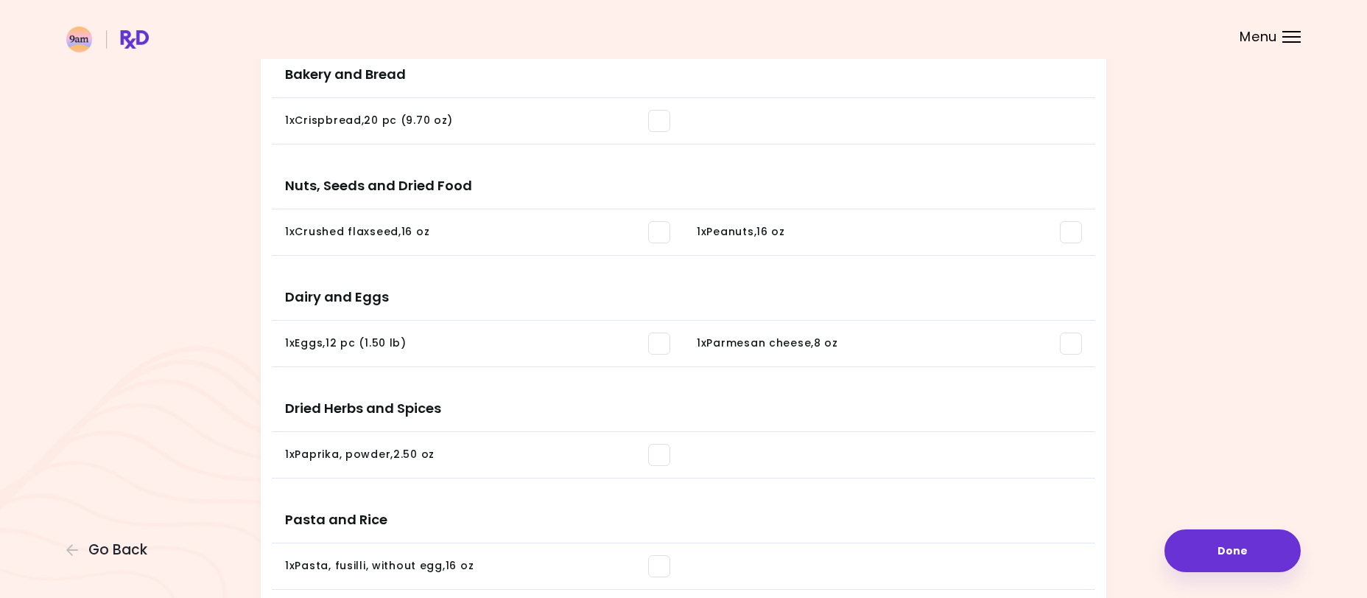
scroll to position [1202, 0]
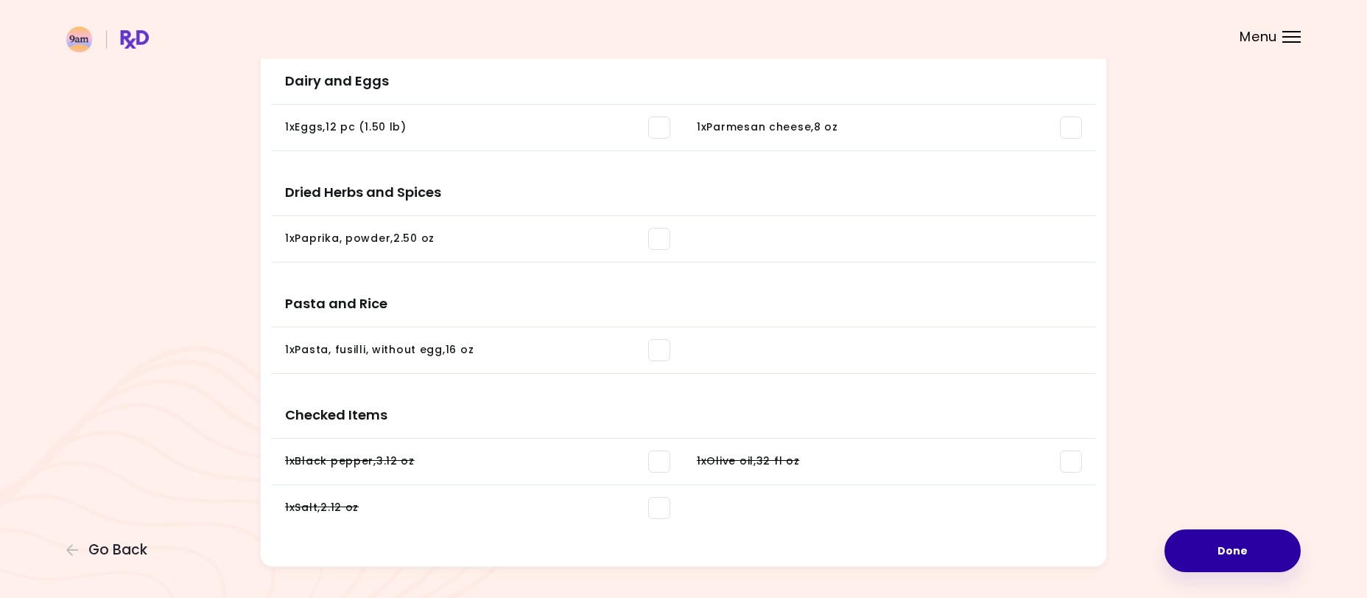
click at [1241, 544] on button "Done" at bounding box center [1233, 550] width 136 height 43
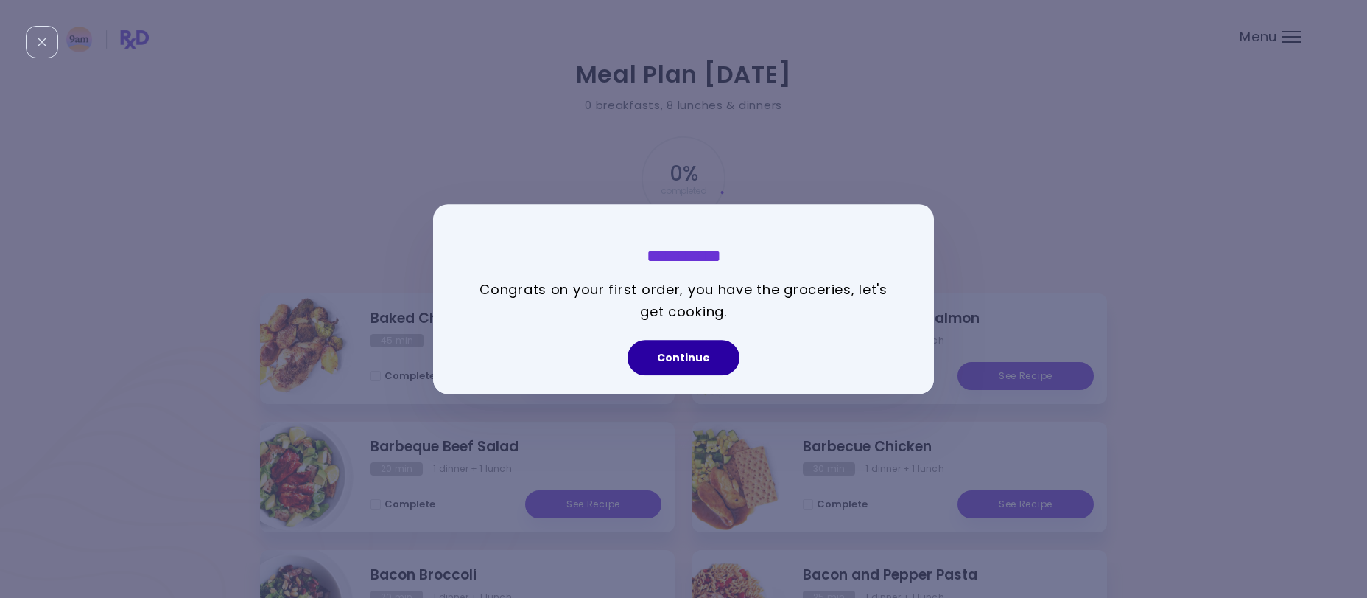
click at [692, 349] on button "Continue" at bounding box center [684, 357] width 112 height 35
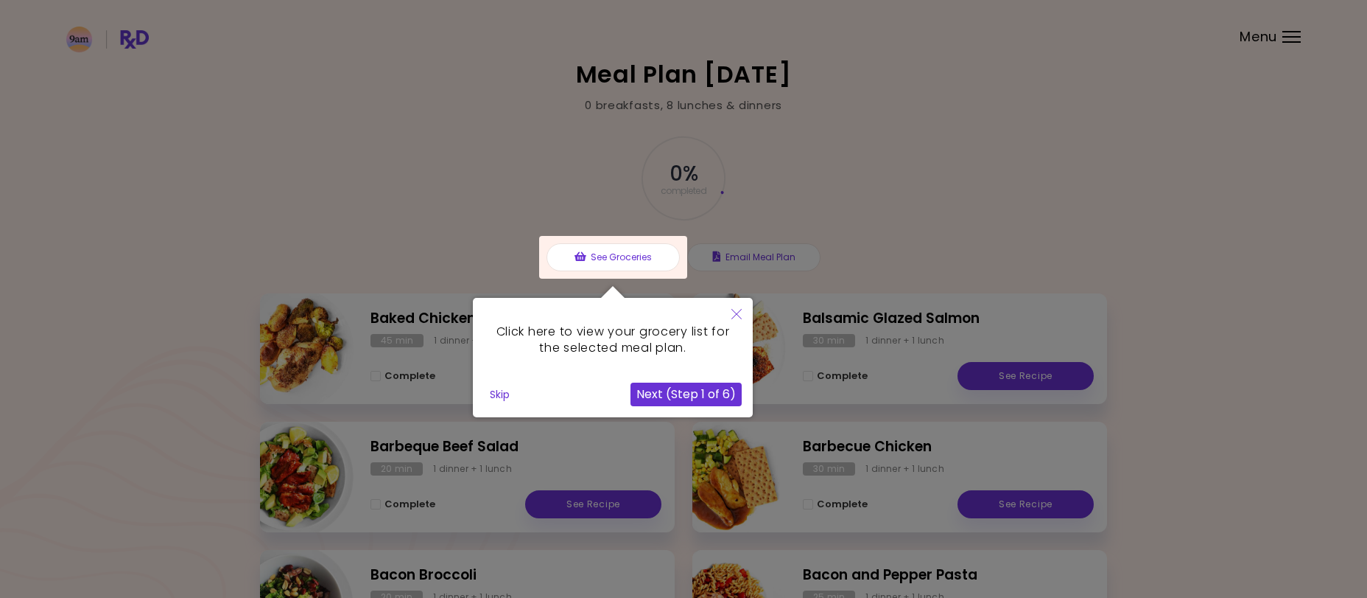
click at [489, 396] on button "Skip" at bounding box center [500, 394] width 32 height 22
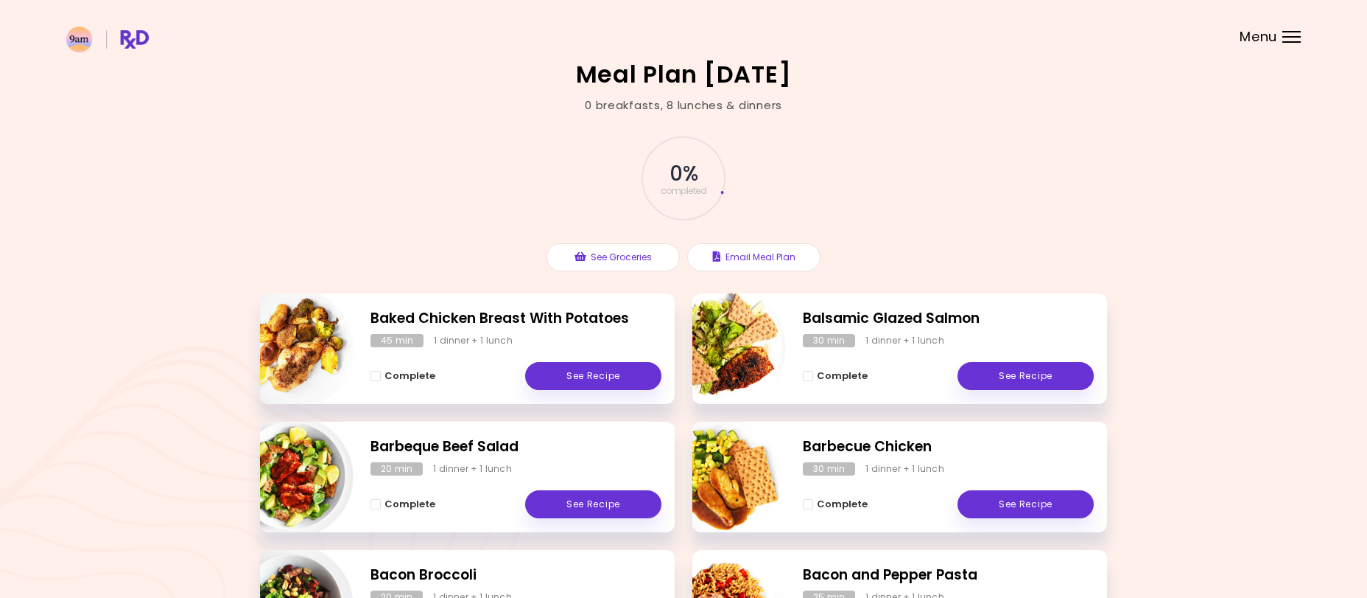
click at [1287, 37] on div at bounding box center [1292, 36] width 18 height 1
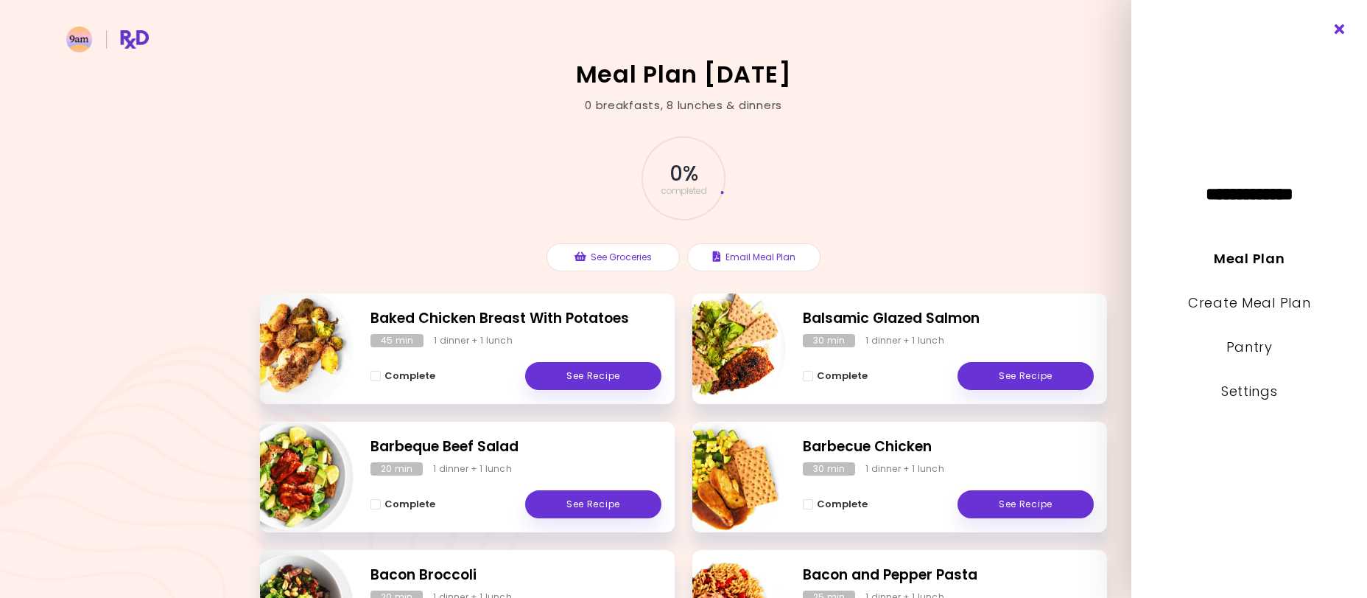
click at [1341, 31] on icon "Close" at bounding box center [1341, 29] width 14 height 10
